Goal: Book appointment/travel/reservation

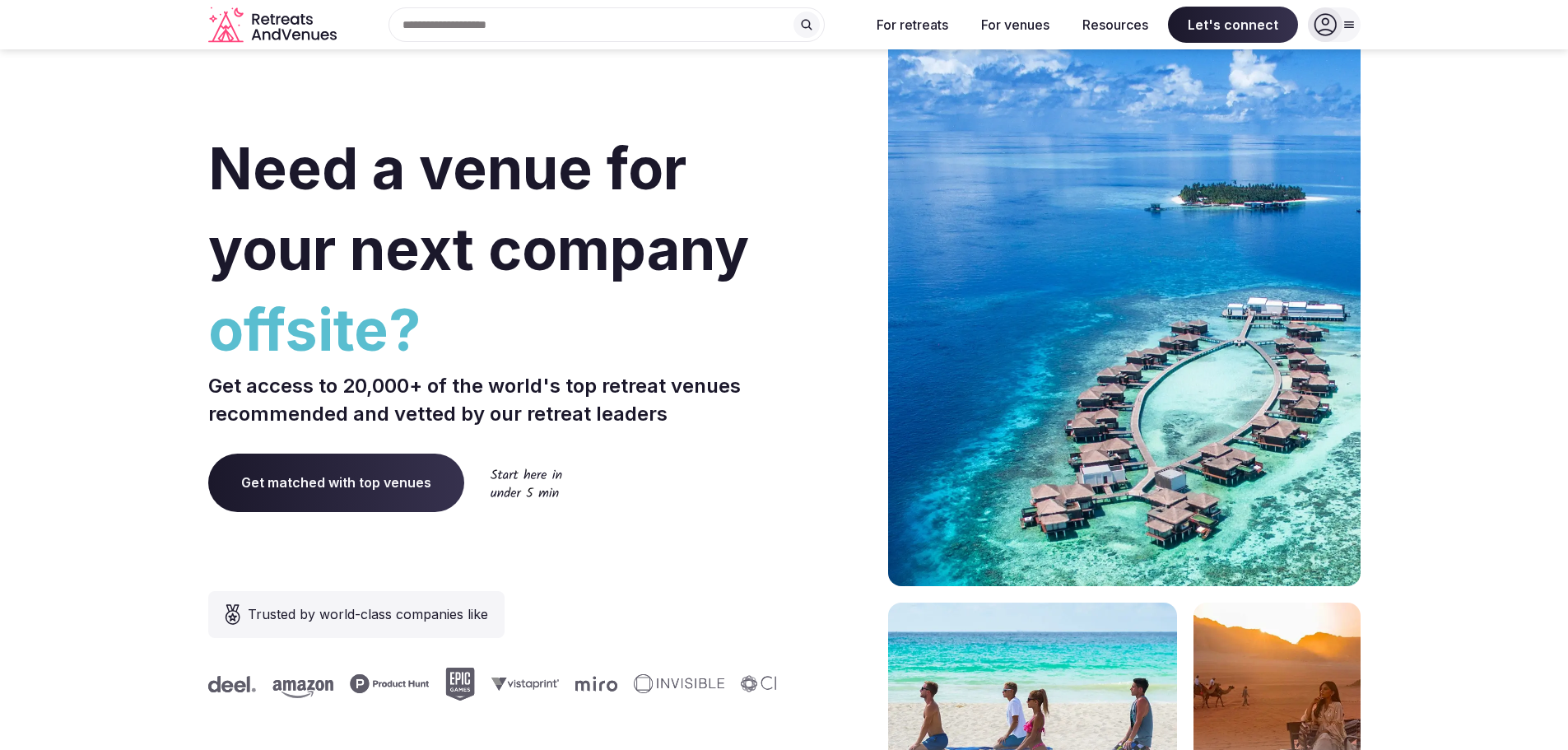
click at [70, 439] on section "Need a venue for your next company offsite? Get access to 20,000+ of the world'…" at bounding box center [784, 493] width 1568 height 992
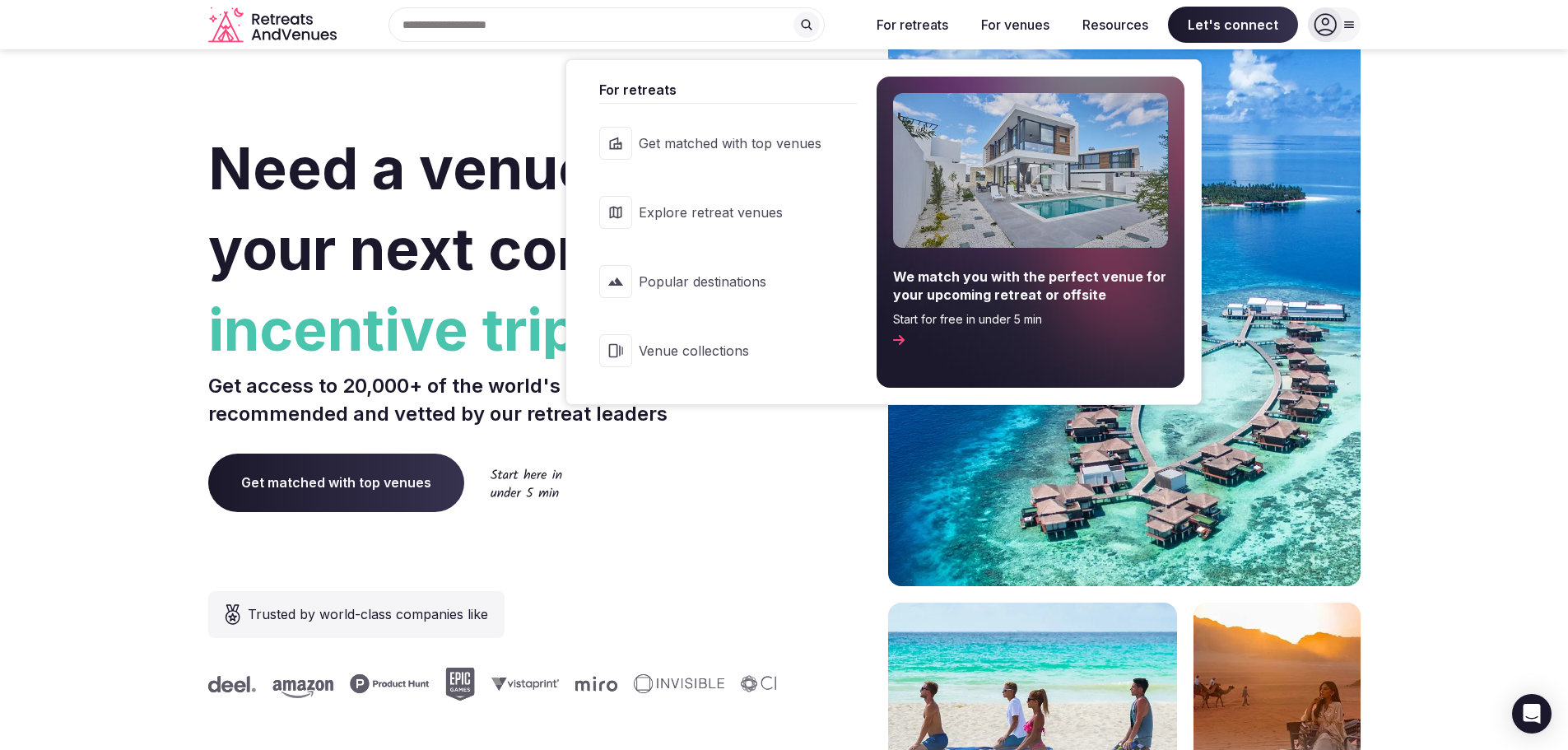
click at [933, 29] on button "For retreats" at bounding box center [912, 25] width 98 height 36
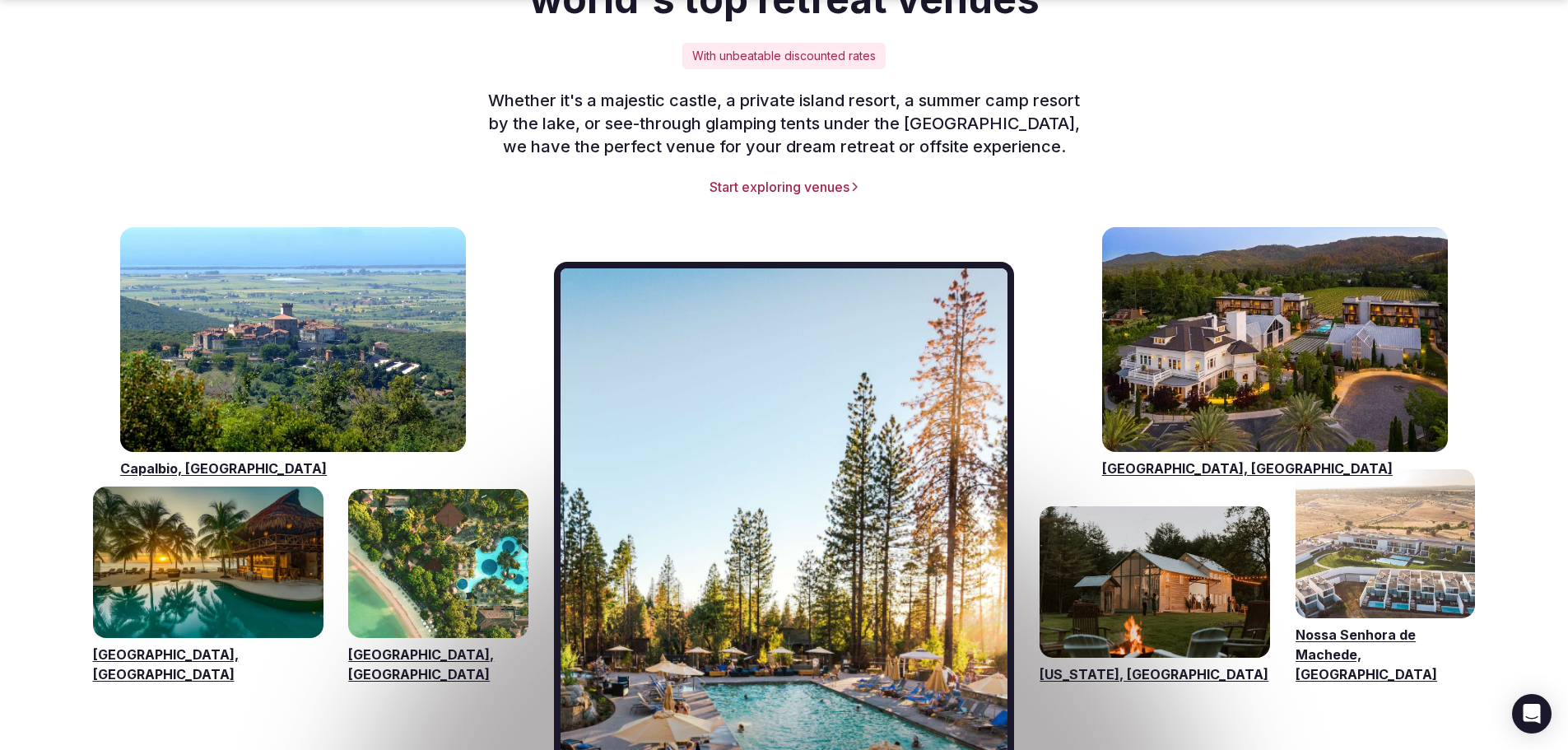
scroll to position [2443, 0]
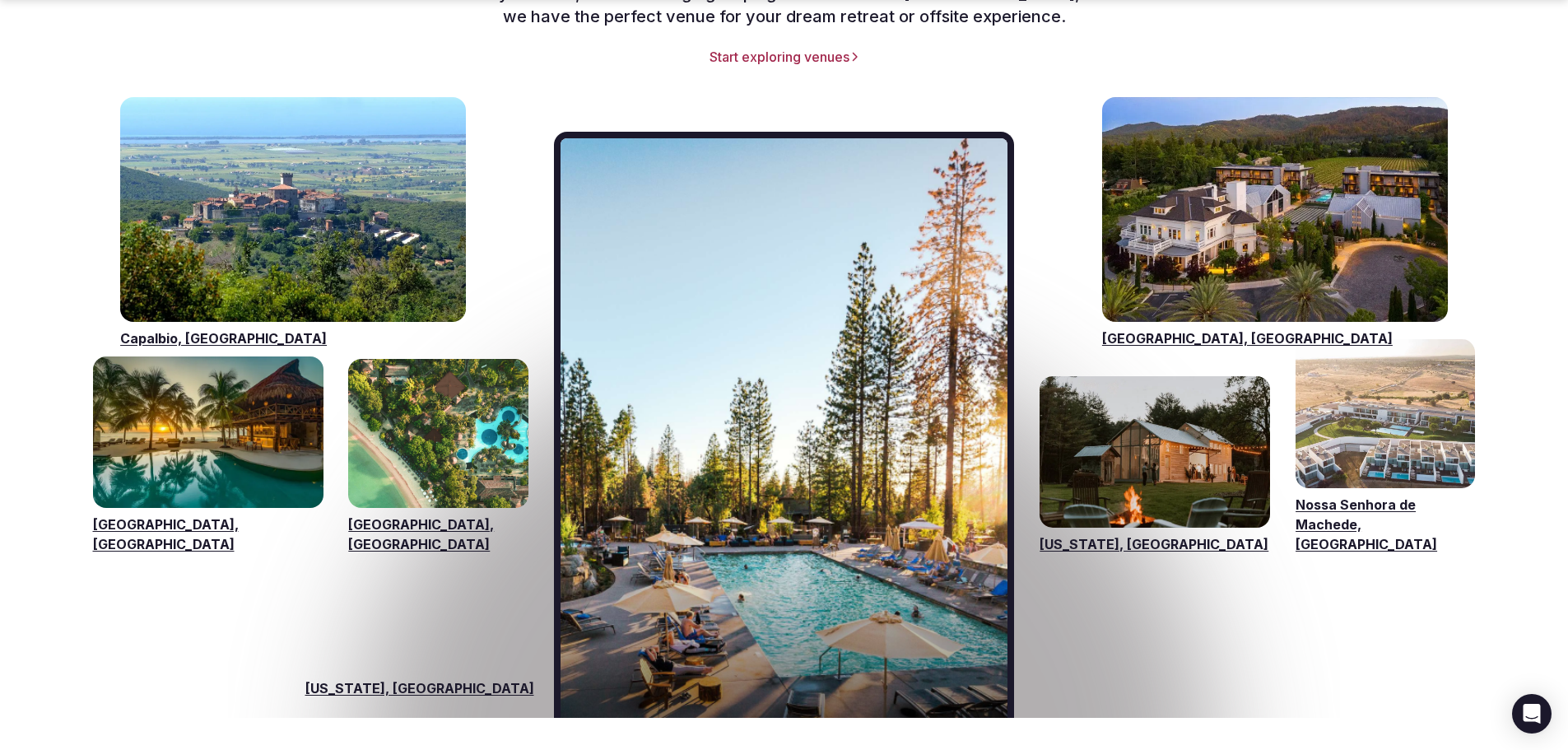
click at [178, 329] on link "Capalbio, [GEOGRAPHIC_DATA]" at bounding box center [293, 338] width 346 height 20
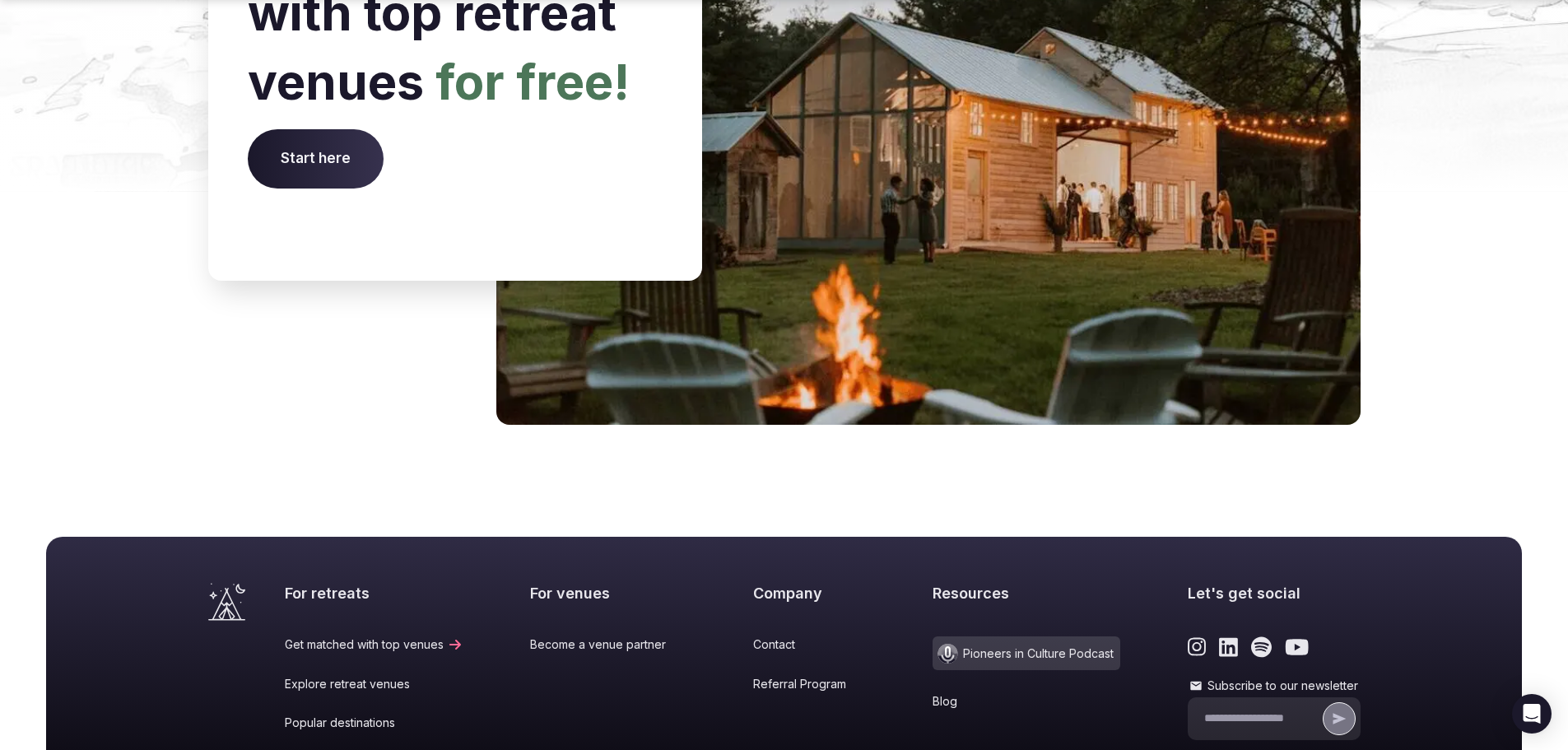
scroll to position [6828, 0]
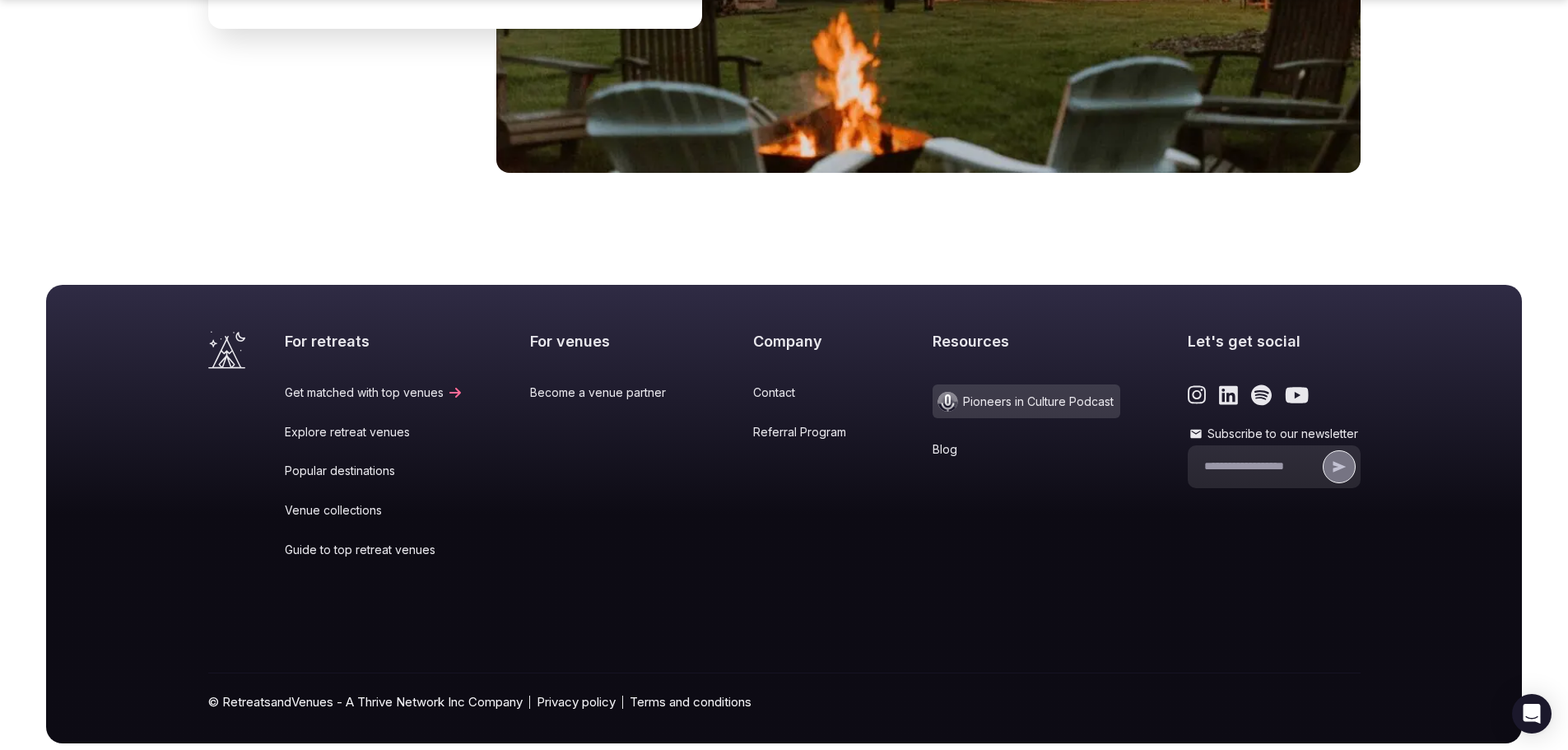
click at [390, 541] on link "Guide to top retreat venues" at bounding box center [374, 549] width 179 height 16
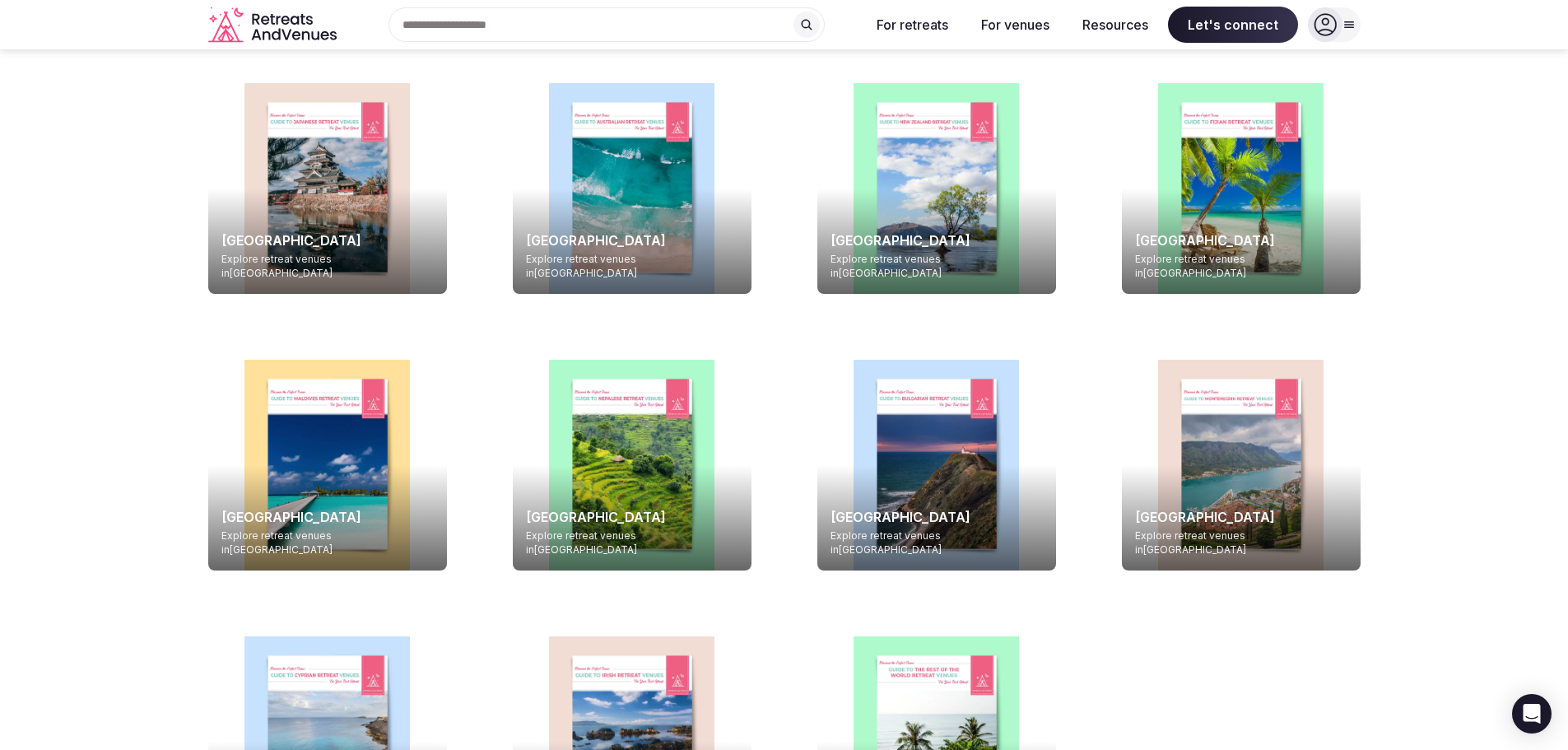
scroll to position [4248, 0]
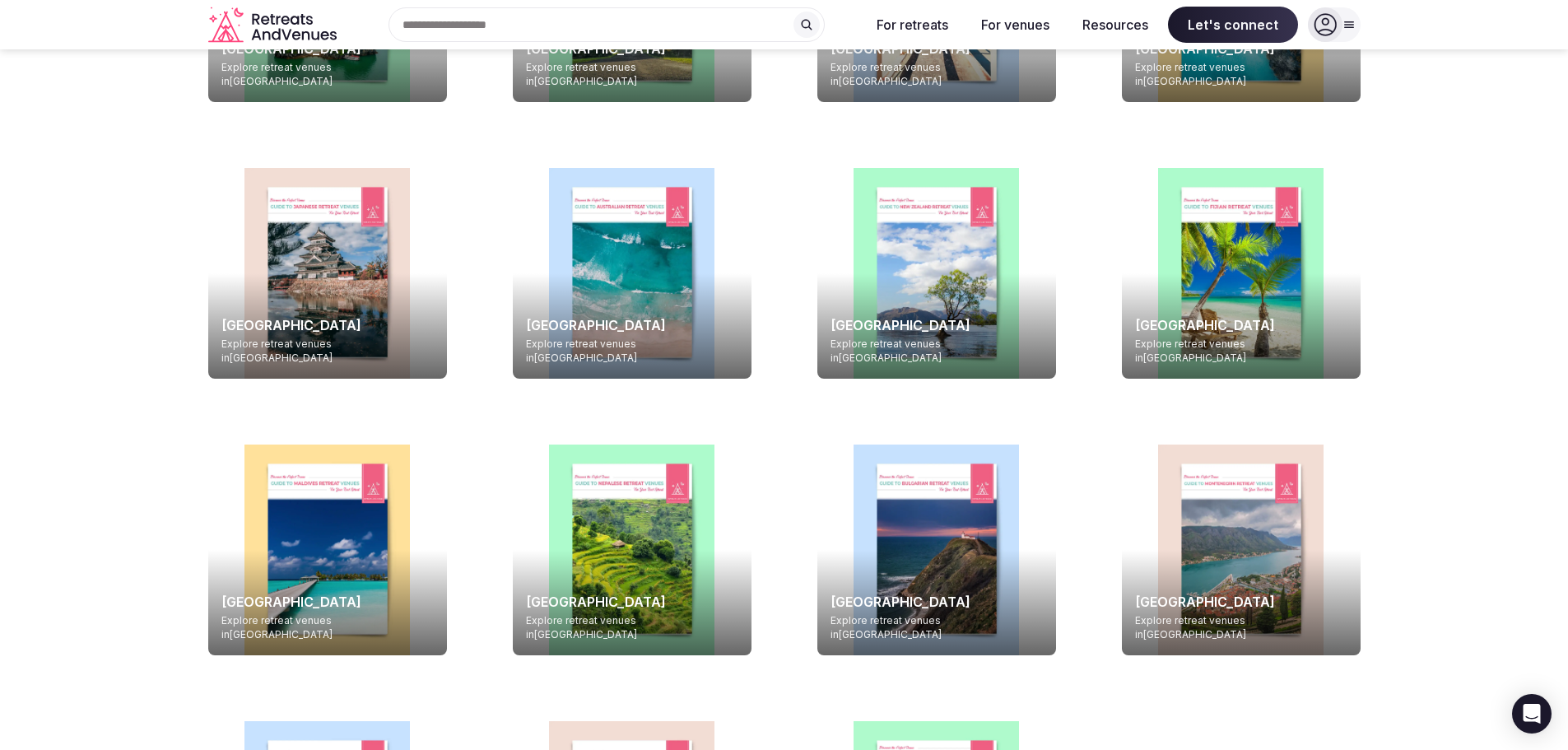
click at [312, 254] on div at bounding box center [328, 274] width 239 height 211
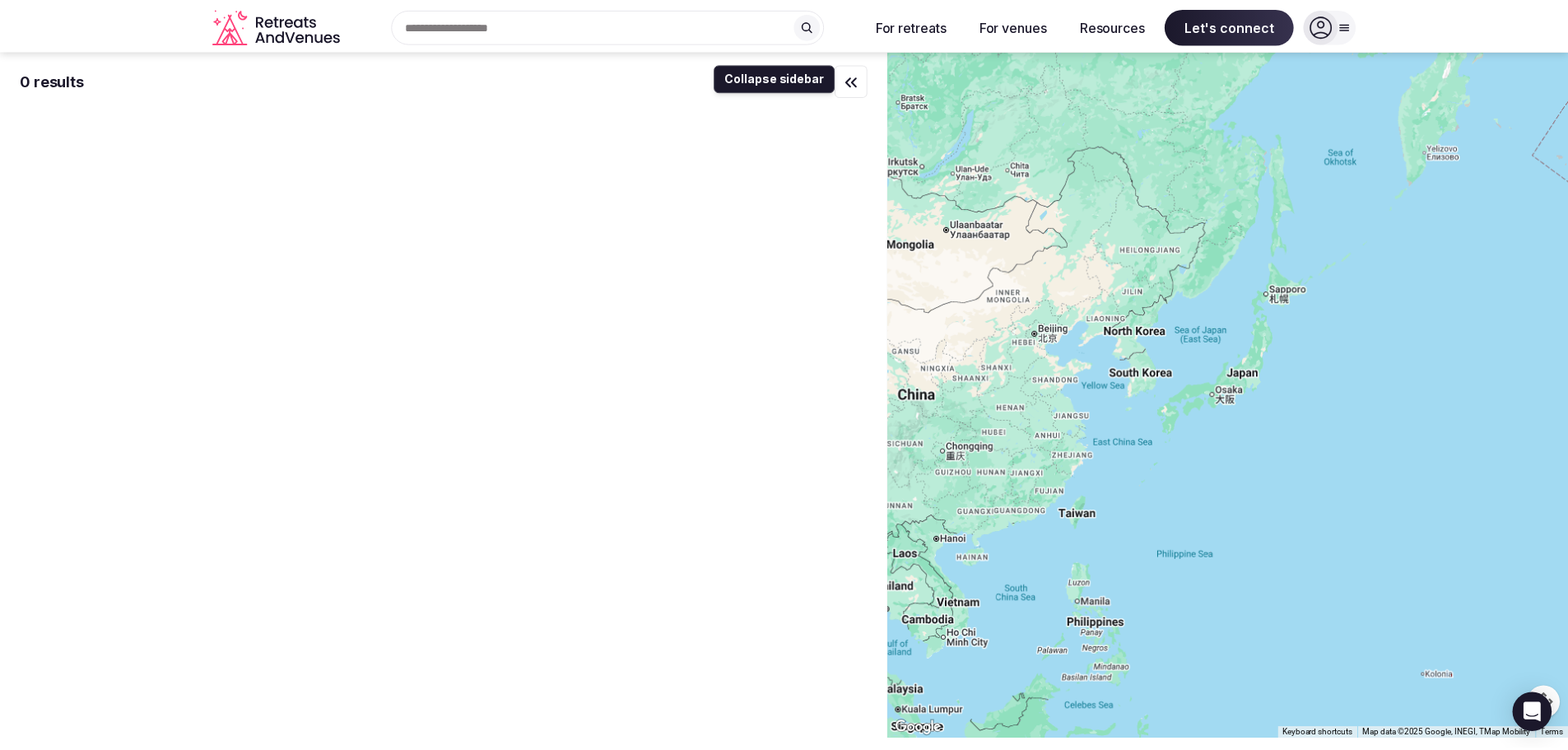
scroll to position [4248, 0]
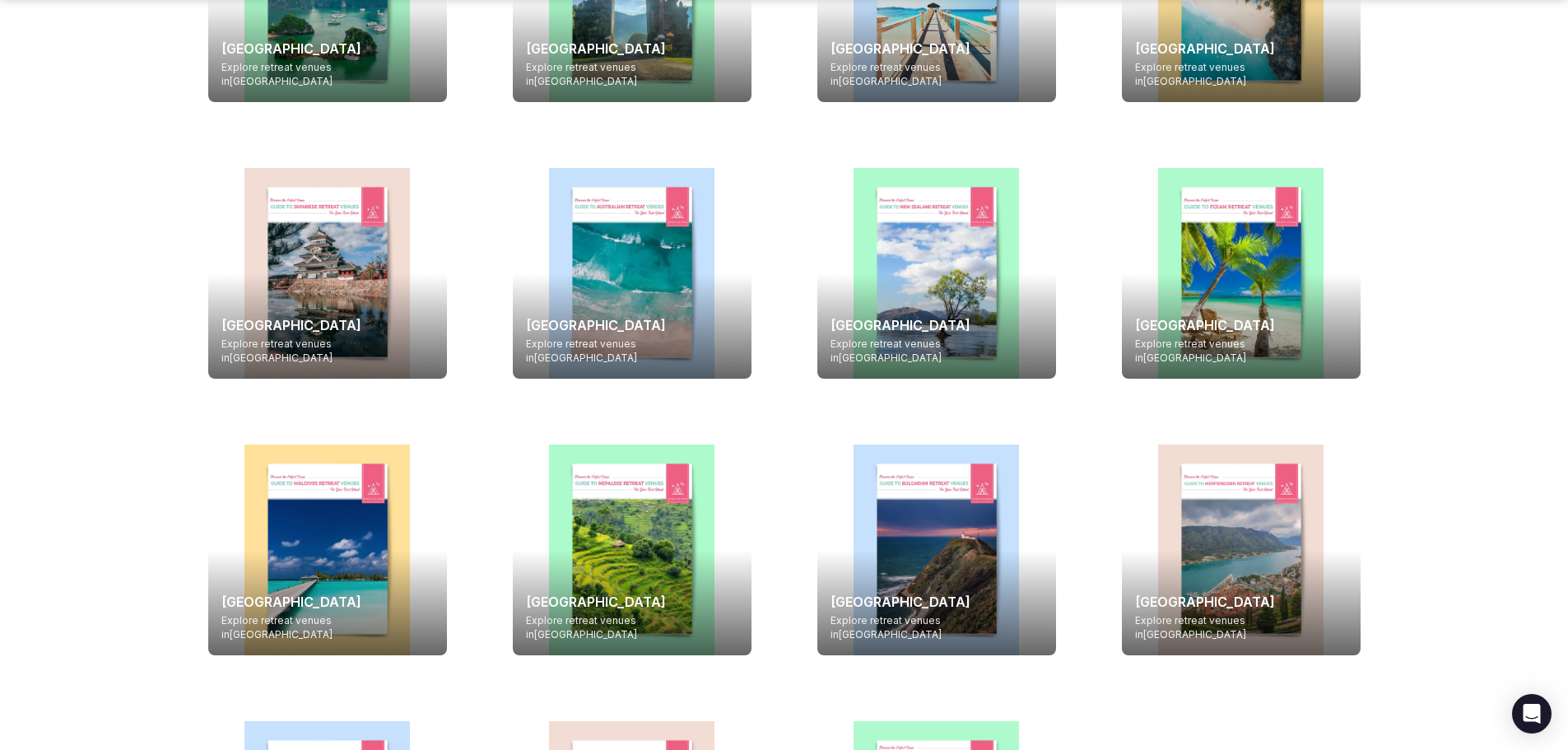
click at [633, 287] on div at bounding box center [632, 274] width 239 height 211
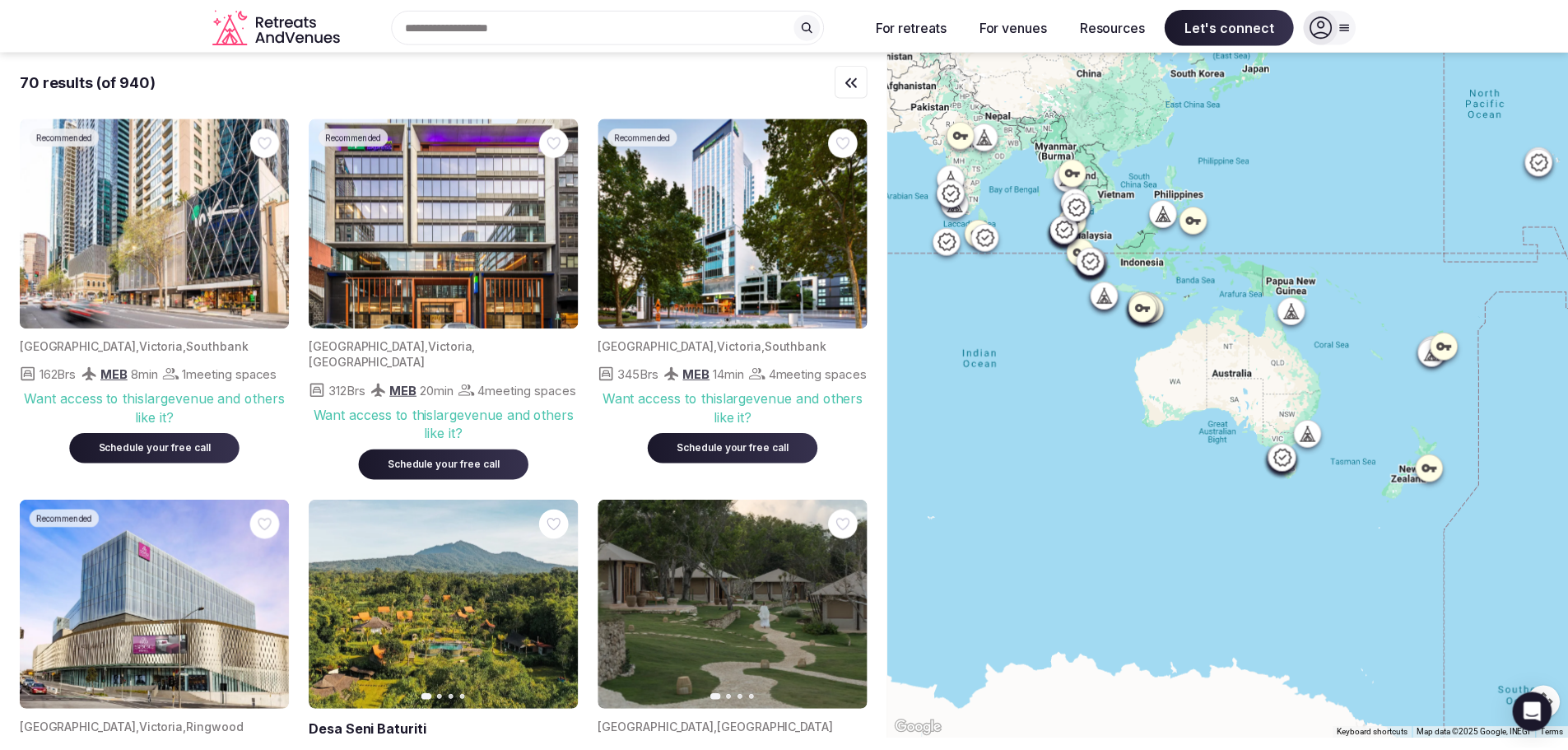
scroll to position [4248, 0]
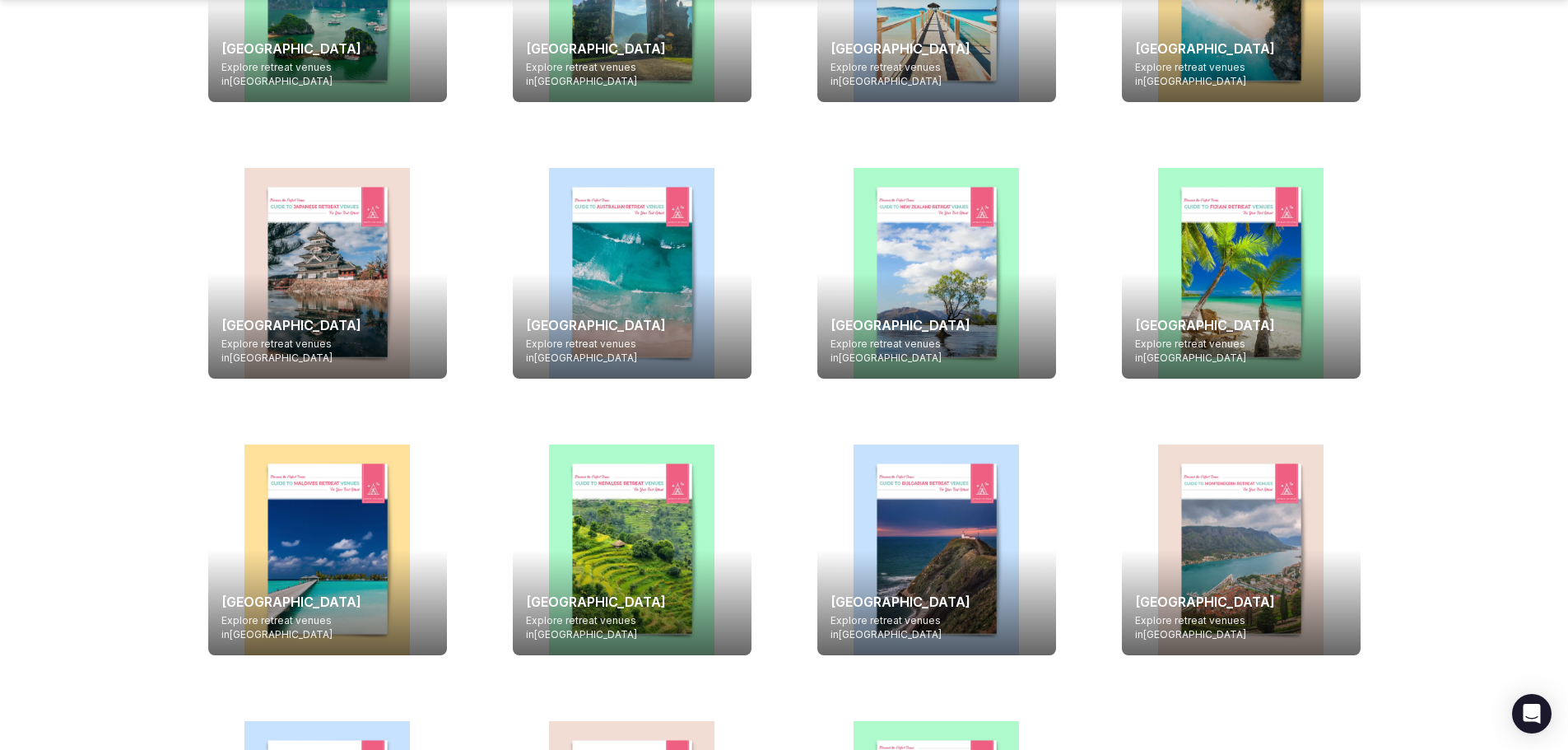
click at [330, 284] on div at bounding box center [328, 274] width 239 height 211
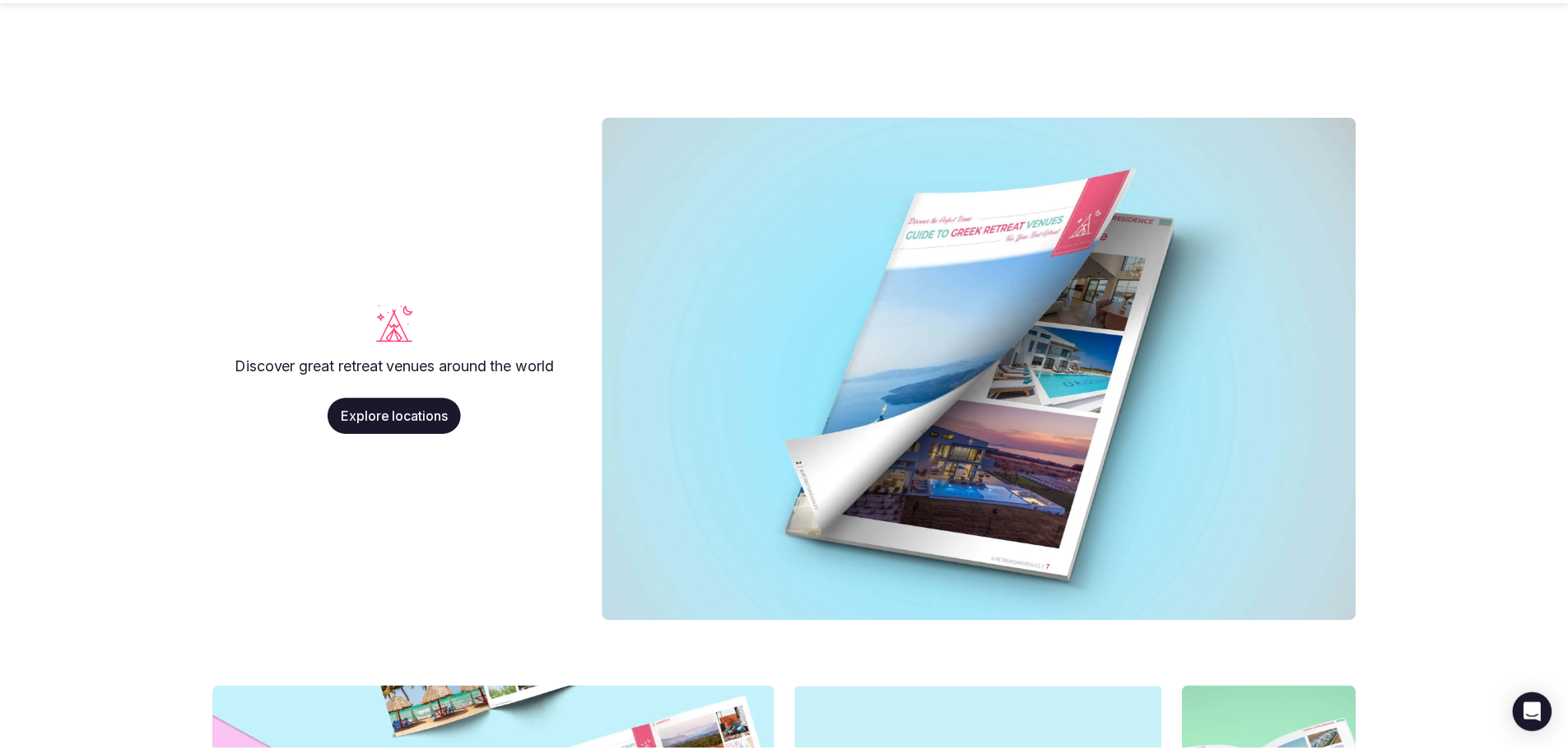
scroll to position [4248, 0]
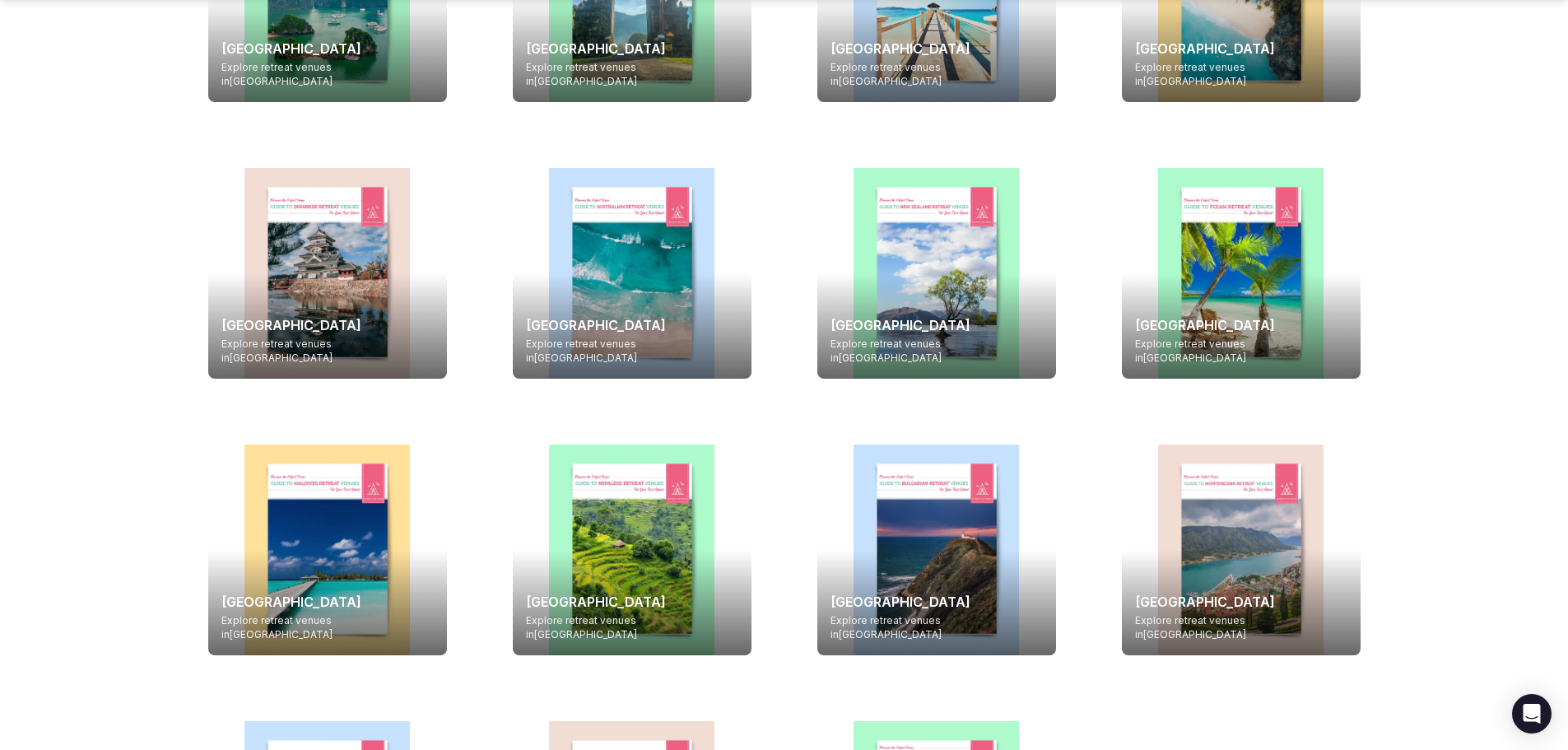
click at [316, 257] on div at bounding box center [328, 274] width 239 height 211
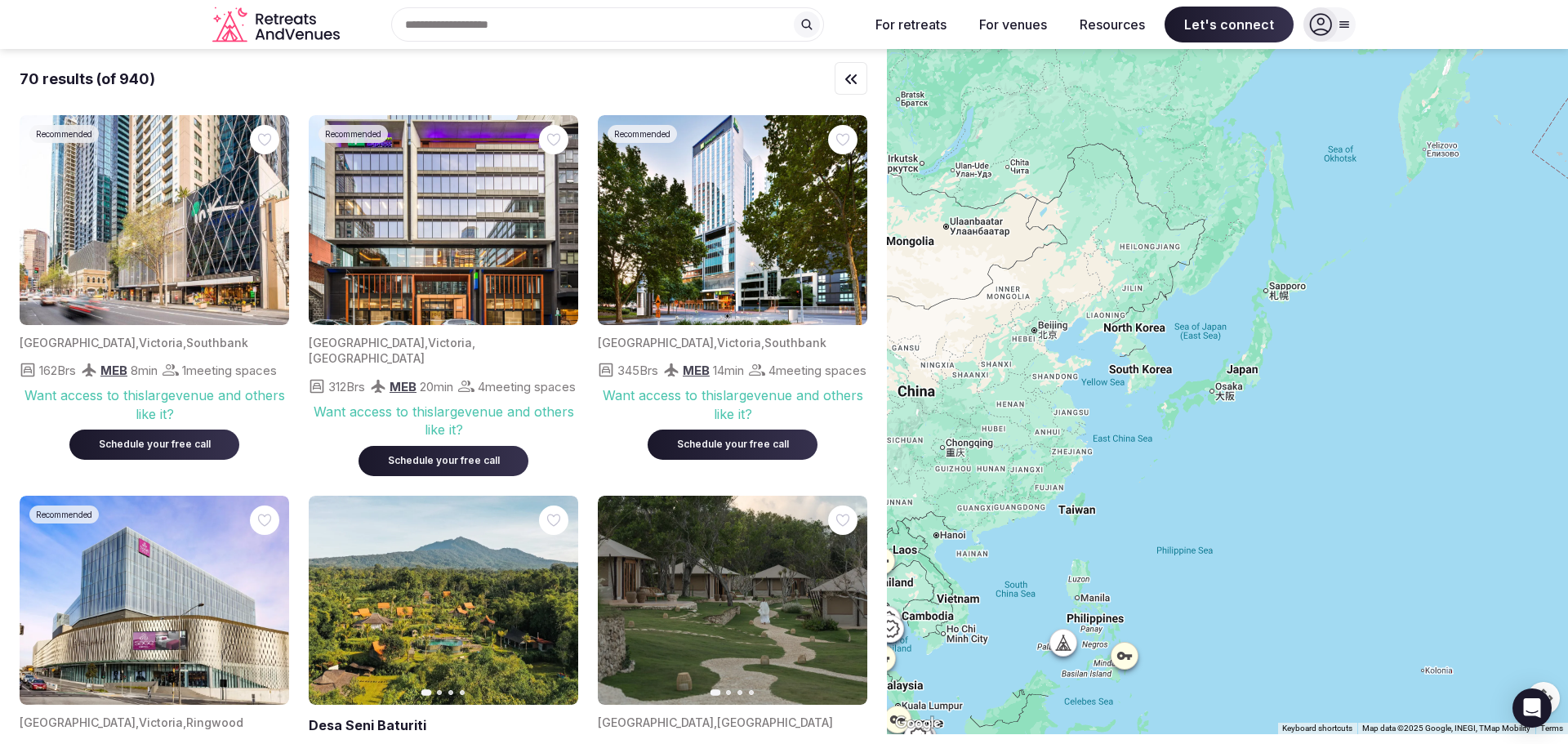
click at [545, 26] on div "Search Popular Destinations [GEOGRAPHIC_DATA], [GEOGRAPHIC_DATA] [GEOGRAPHIC_DA…" at bounding box center [601, 25] width 509 height 34
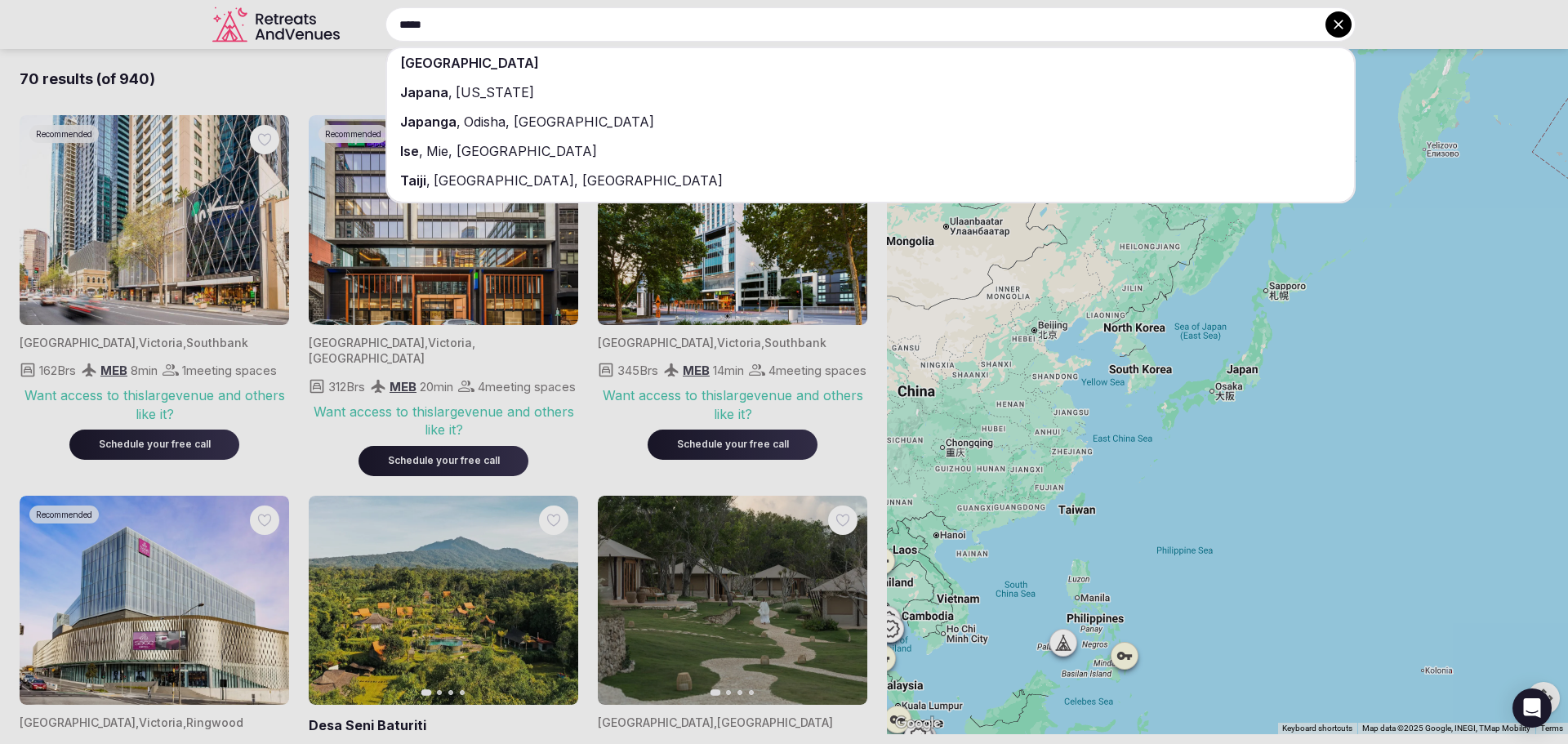
type input "*****"
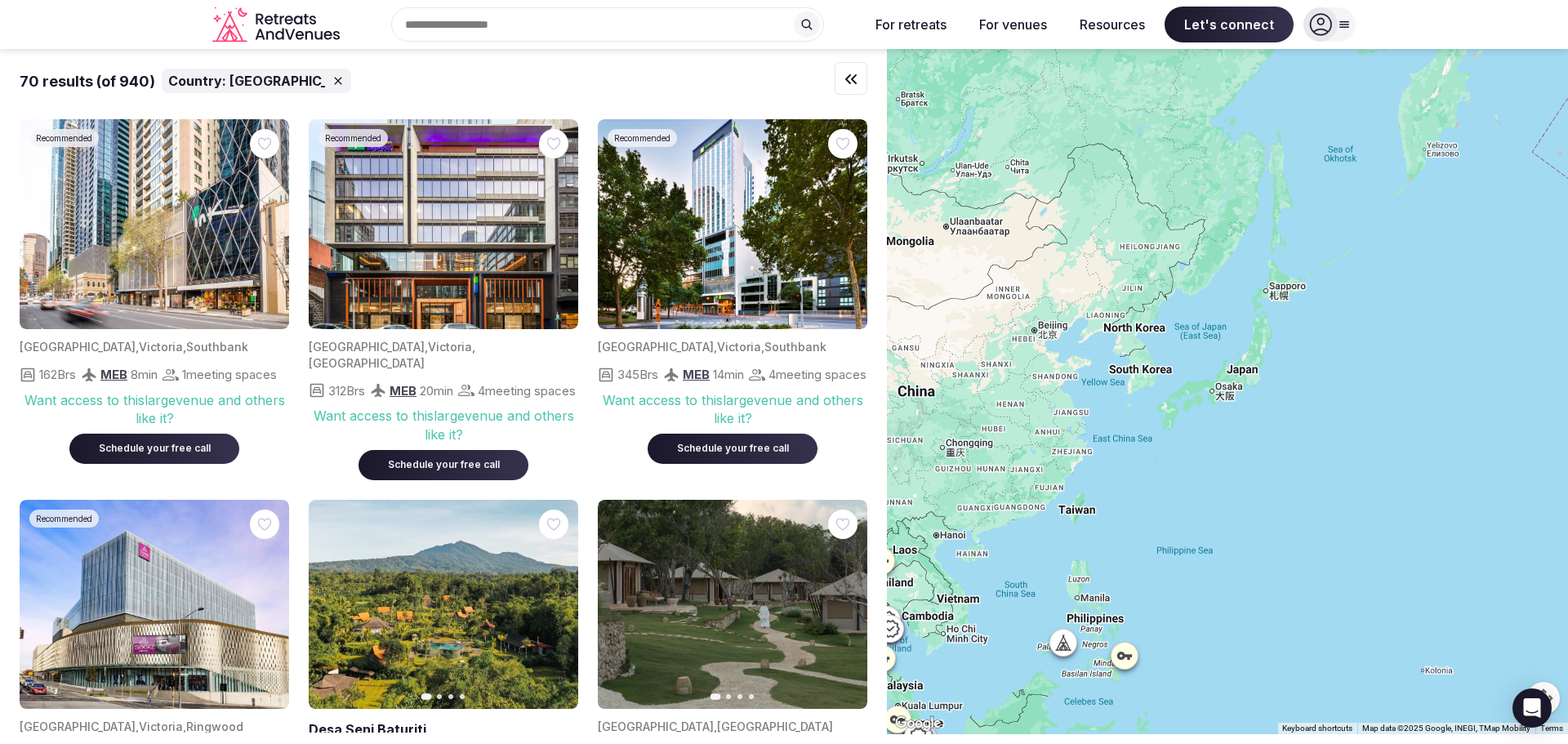
click at [1233, 387] on div at bounding box center [1228, 392] width 681 height 685
click at [1230, 397] on div at bounding box center [1228, 392] width 681 height 685
click at [1246, 369] on div at bounding box center [1228, 392] width 681 height 685
click at [1067, 642] on icon at bounding box center [1063, 641] width 16 height 16
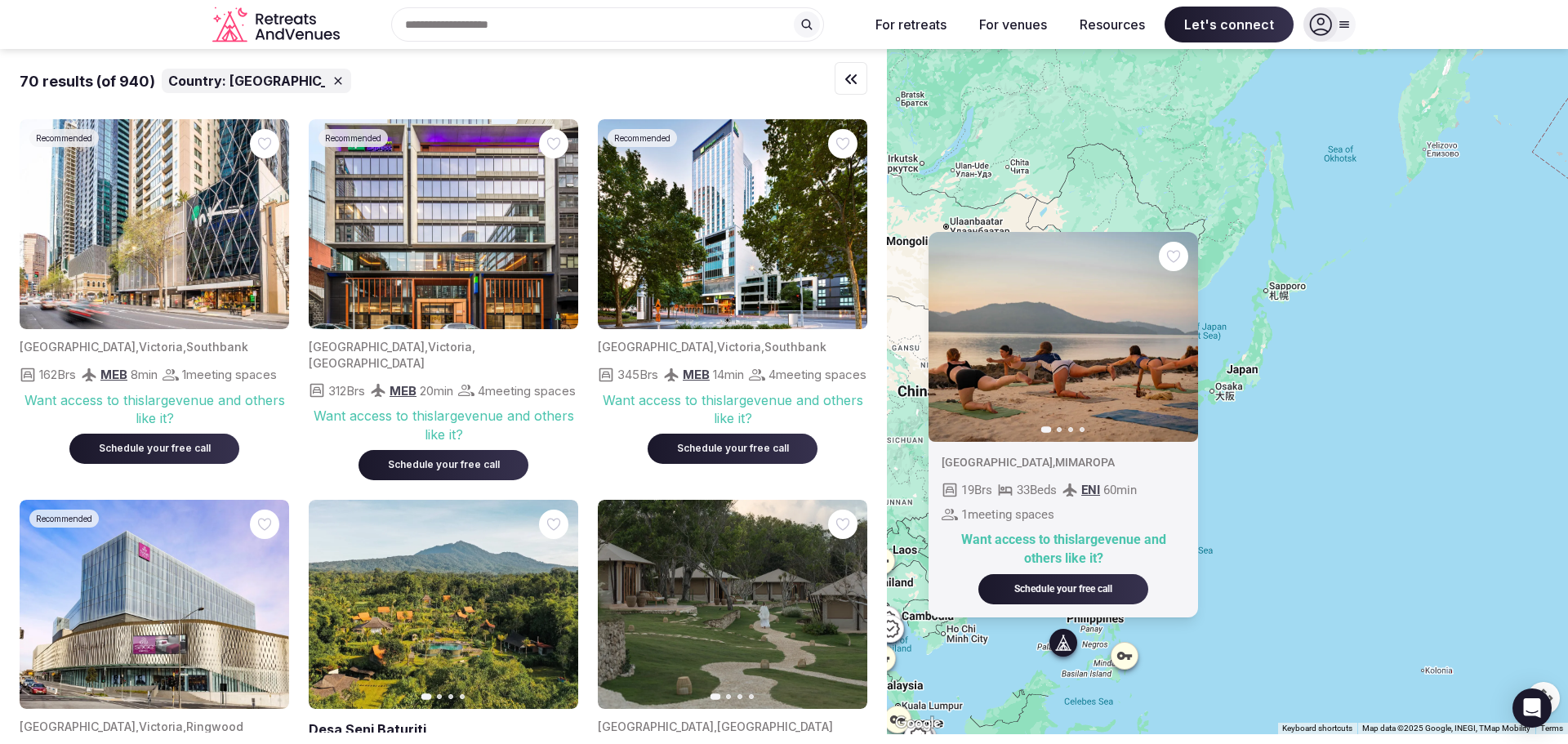
click at [1405, 399] on div "Previous slide Next slide [GEOGRAPHIC_DATA] , MIMAROPA 19 Brs 33 Beds ENI 60 mi…" at bounding box center [1228, 392] width 681 height 685
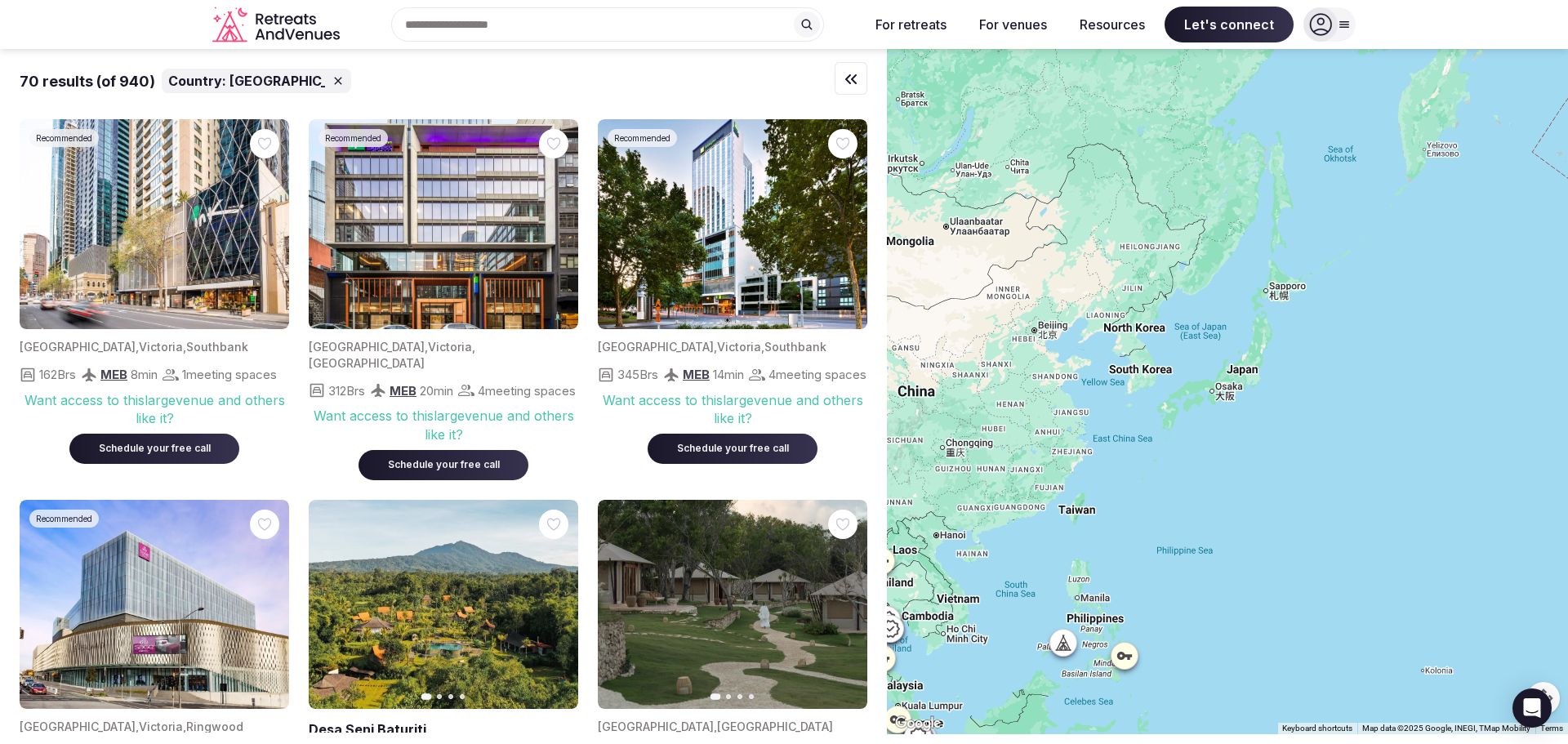
click at [494, 26] on div "Recent searches [GEOGRAPHIC_DATA] Search Popular Destinations [GEOGRAPHIC_DATA]…" at bounding box center [601, 25] width 509 height 34
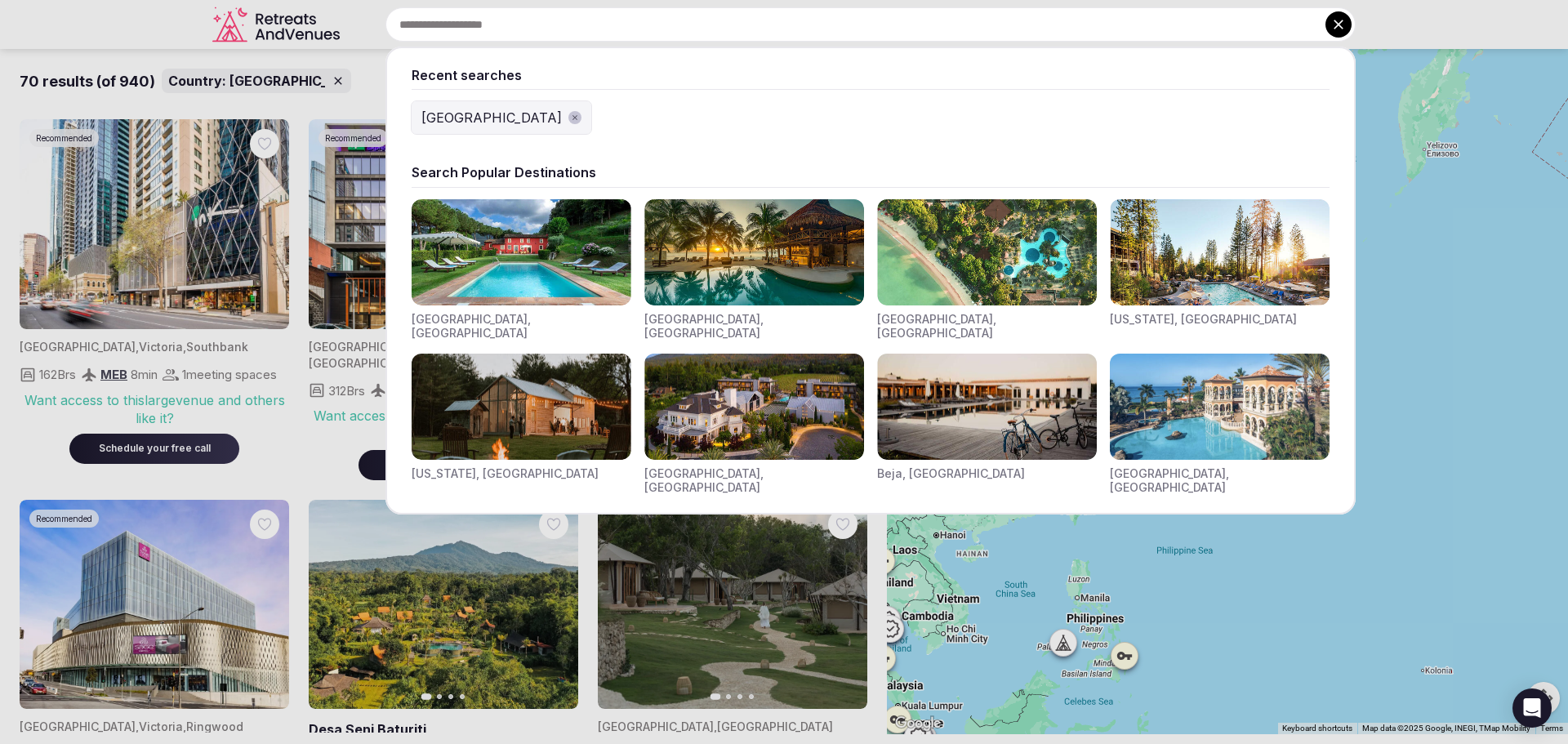
click at [438, 113] on div "[GEOGRAPHIC_DATA]" at bounding box center [491, 117] width 141 height 20
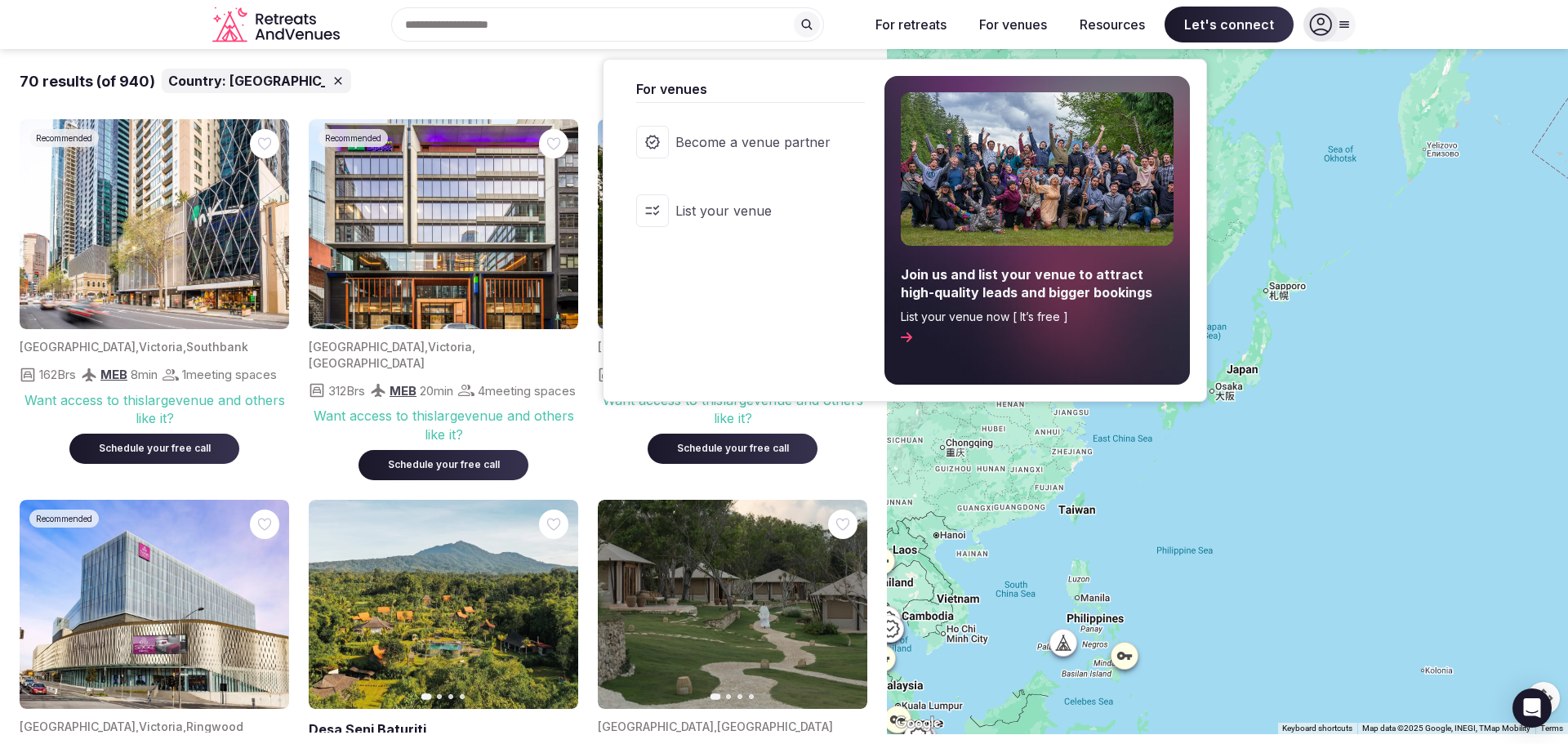
click at [1023, 28] on button "For venues" at bounding box center [1014, 25] width 94 height 36
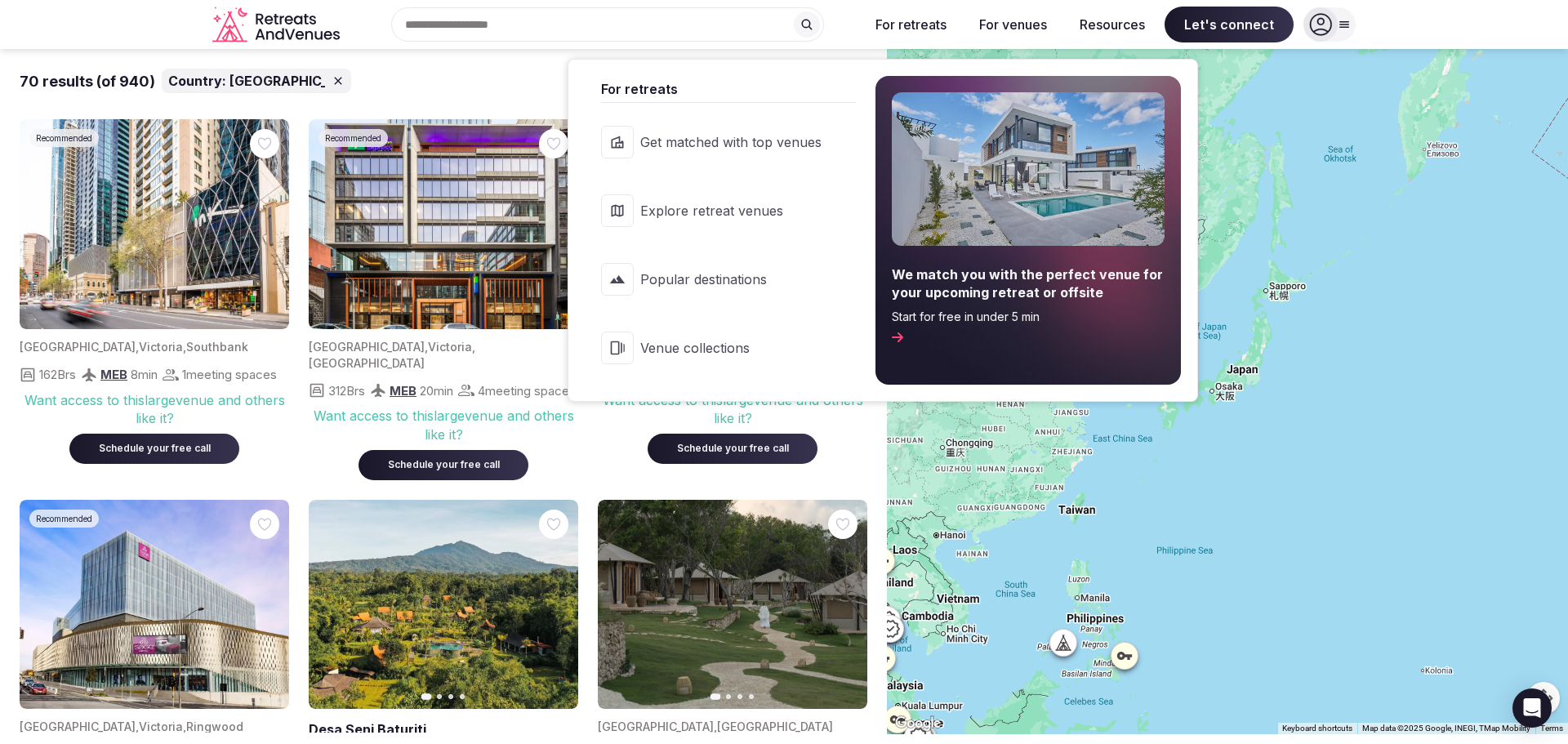
click at [689, 89] on span "For retreats" at bounding box center [728, 89] width 255 height 20
click at [715, 139] on span "Get matched with top venues" at bounding box center [731, 141] width 181 height 18
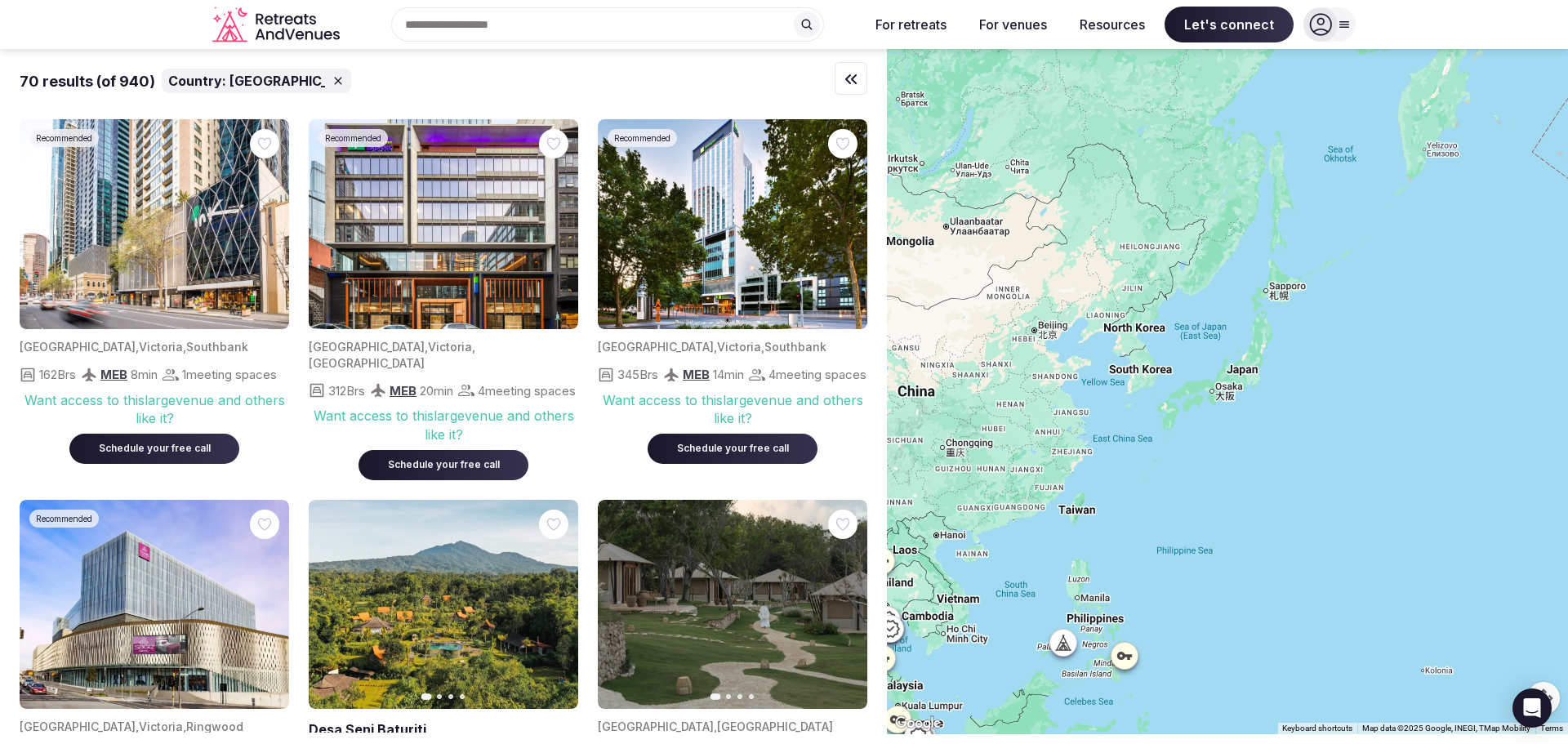
click at [1133, 432] on div at bounding box center [1228, 392] width 681 height 685
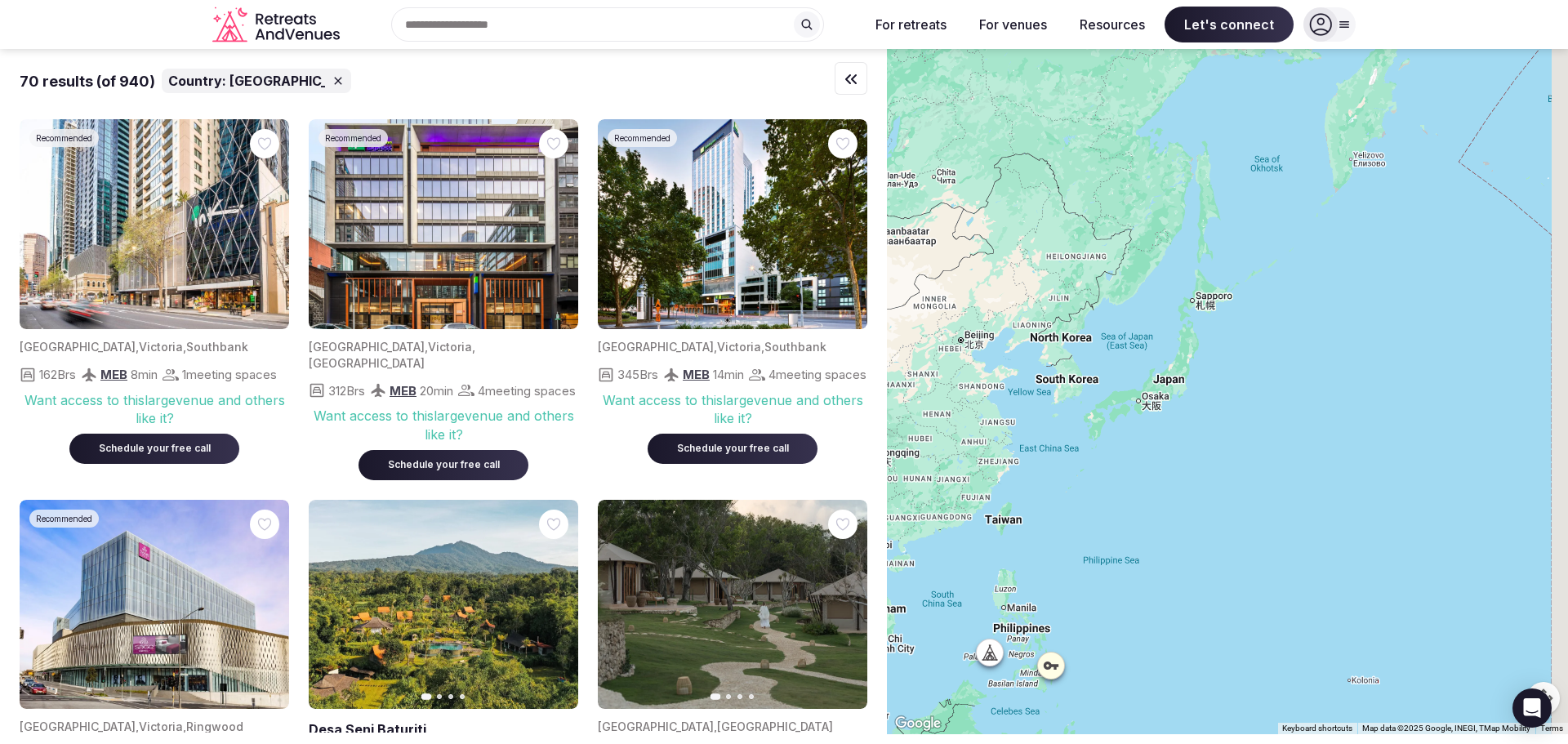
drag, startPoint x: 1116, startPoint y: 416, endPoint x: 1032, endPoint y: 428, distance: 84.9
click at [1032, 428] on div at bounding box center [1228, 392] width 681 height 685
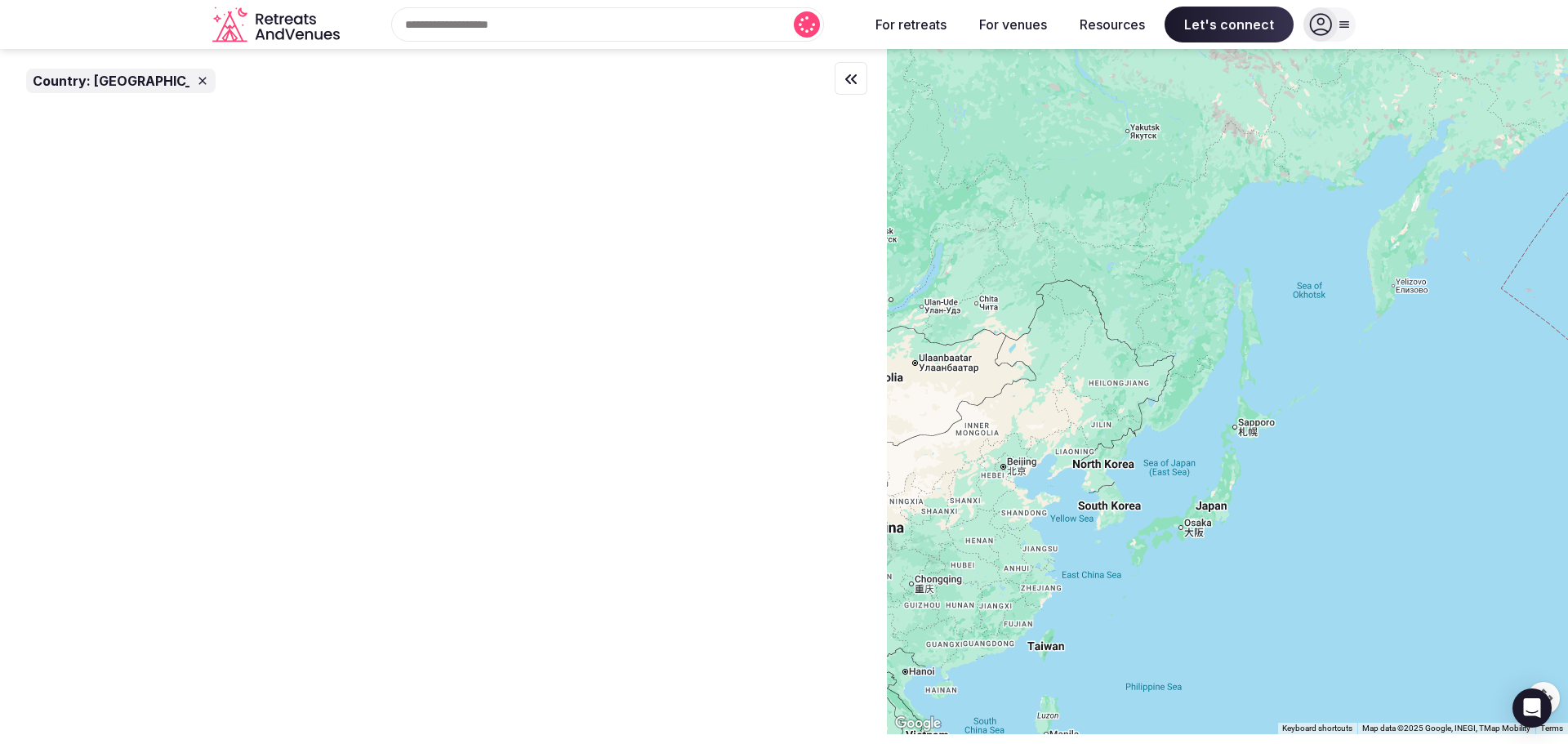
drag, startPoint x: 1192, startPoint y: 378, endPoint x: 1253, endPoint y: 512, distance: 147.2
click at [1253, 512] on div at bounding box center [1228, 392] width 681 height 685
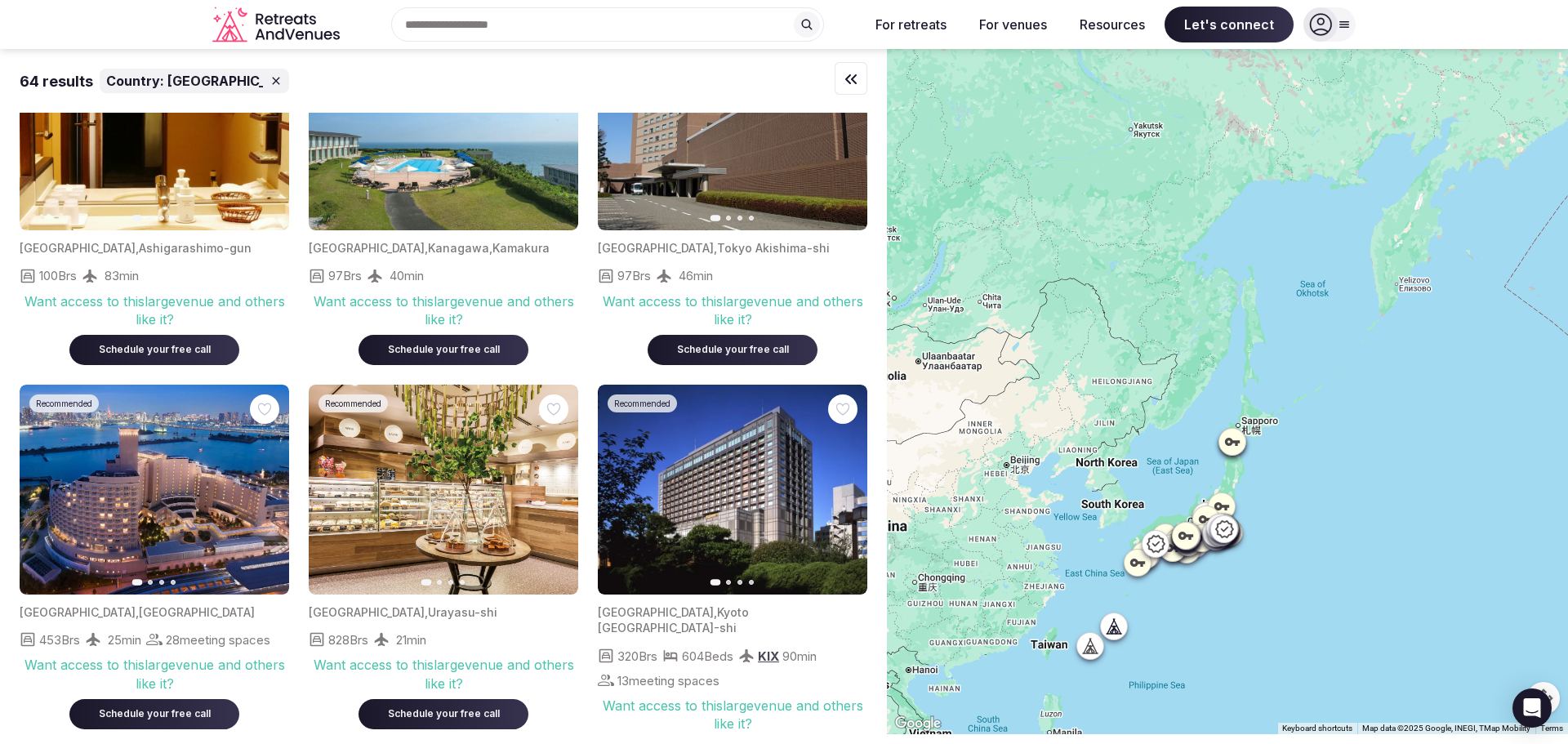
scroll to position [3064, 0]
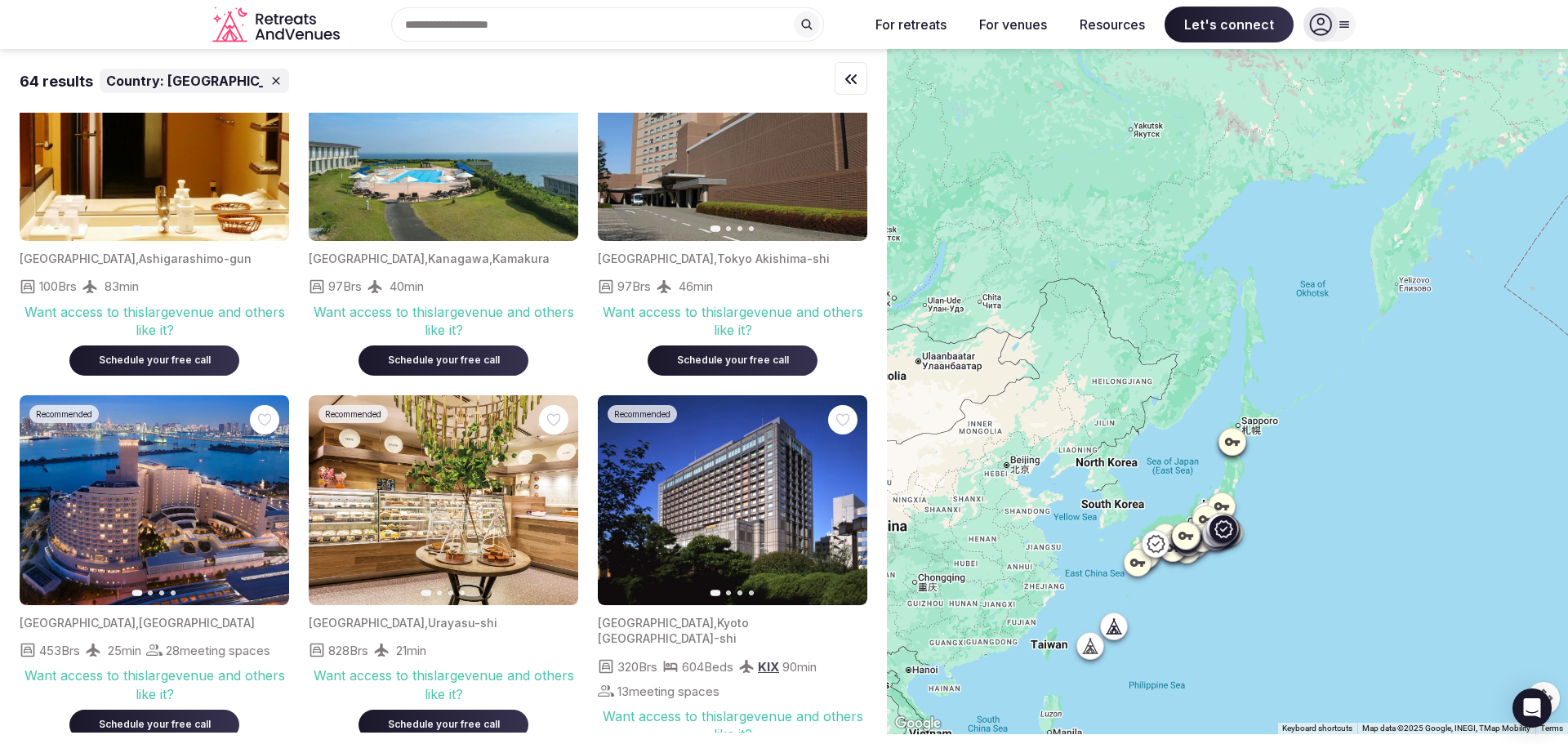
click at [152, 718] on div "Schedule your free call" at bounding box center [154, 724] width 130 height 14
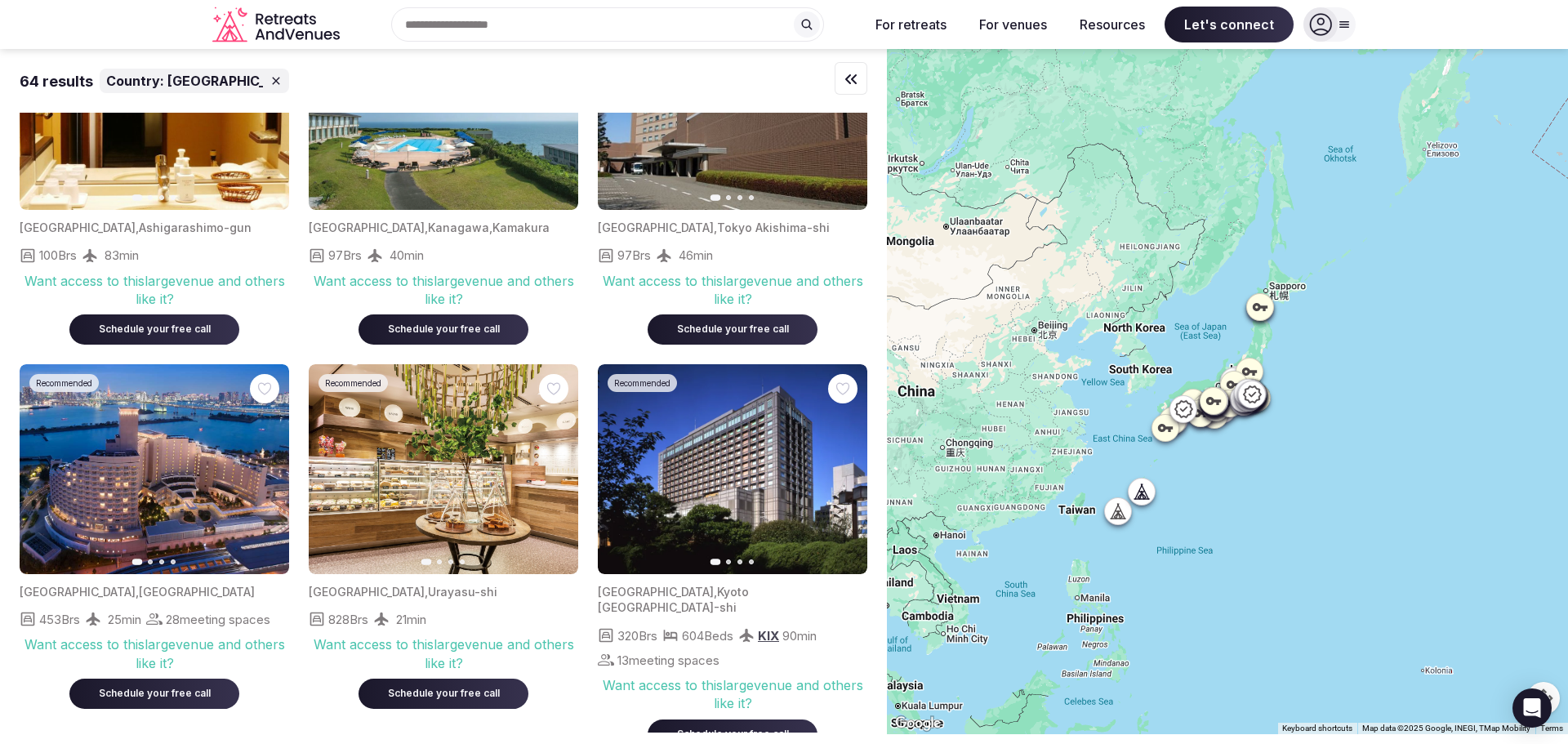
scroll to position [3064, 0]
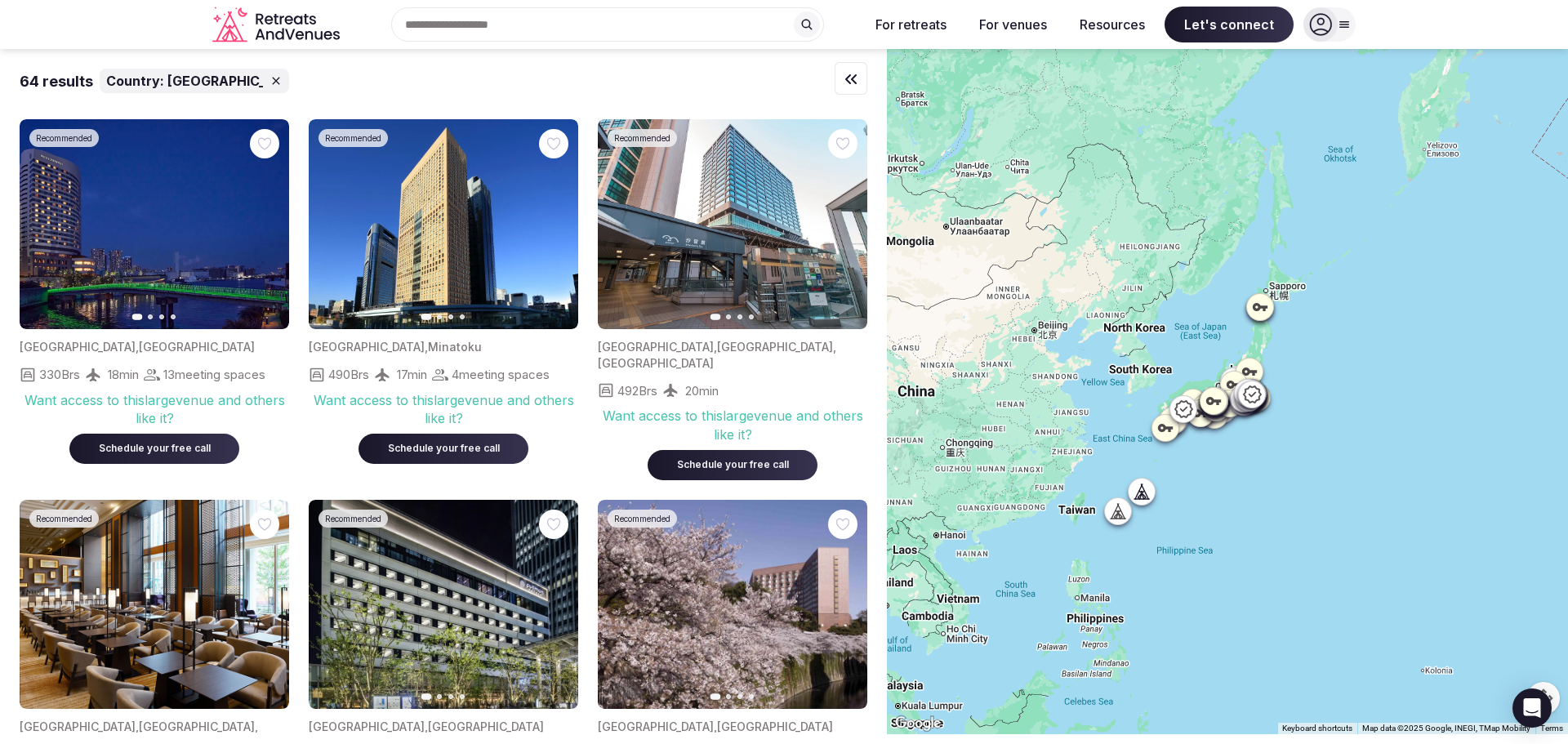
scroll to position [3064, 0]
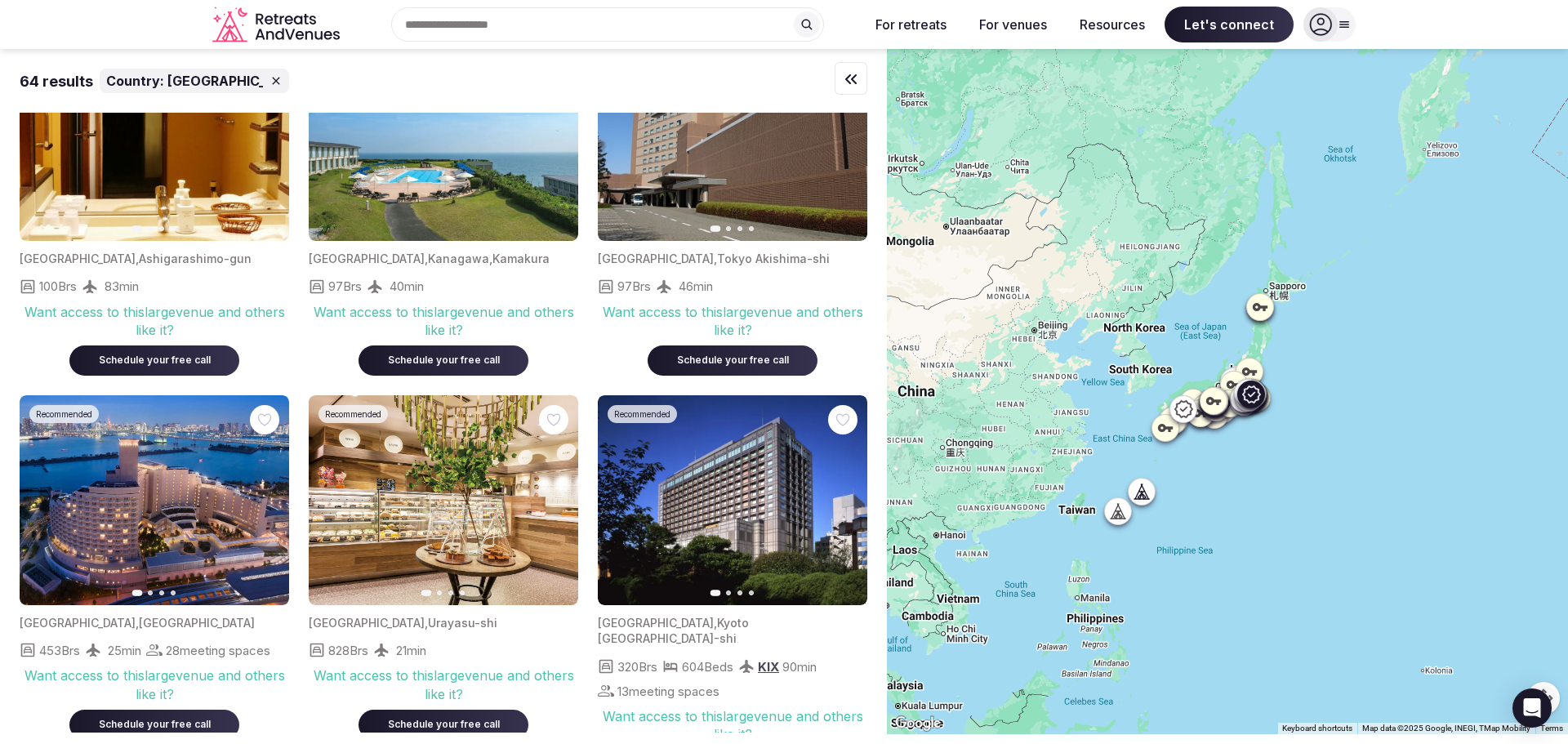
click at [135, 718] on div "Schedule your free call" at bounding box center [154, 724] width 130 height 14
